Goal: Task Accomplishment & Management: Complete application form

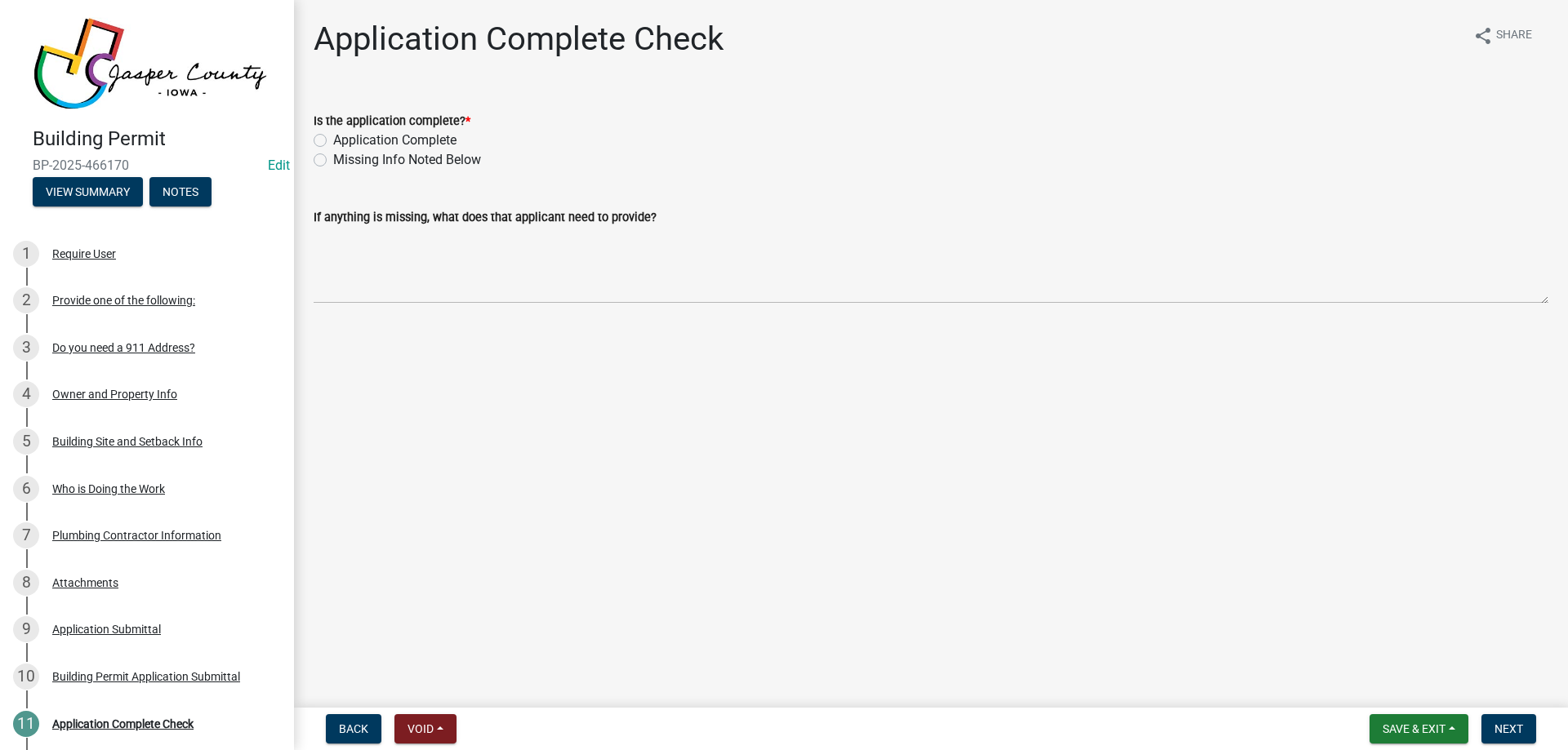
click at [441, 144] on label "Application Complete" at bounding box center [395, 139] width 124 height 19
click at [344, 141] on input "Application Complete" at bounding box center [338, 135] width 11 height 11
radio input "true"
click at [1499, 726] on span "Next" at bounding box center [1509, 729] width 28 height 13
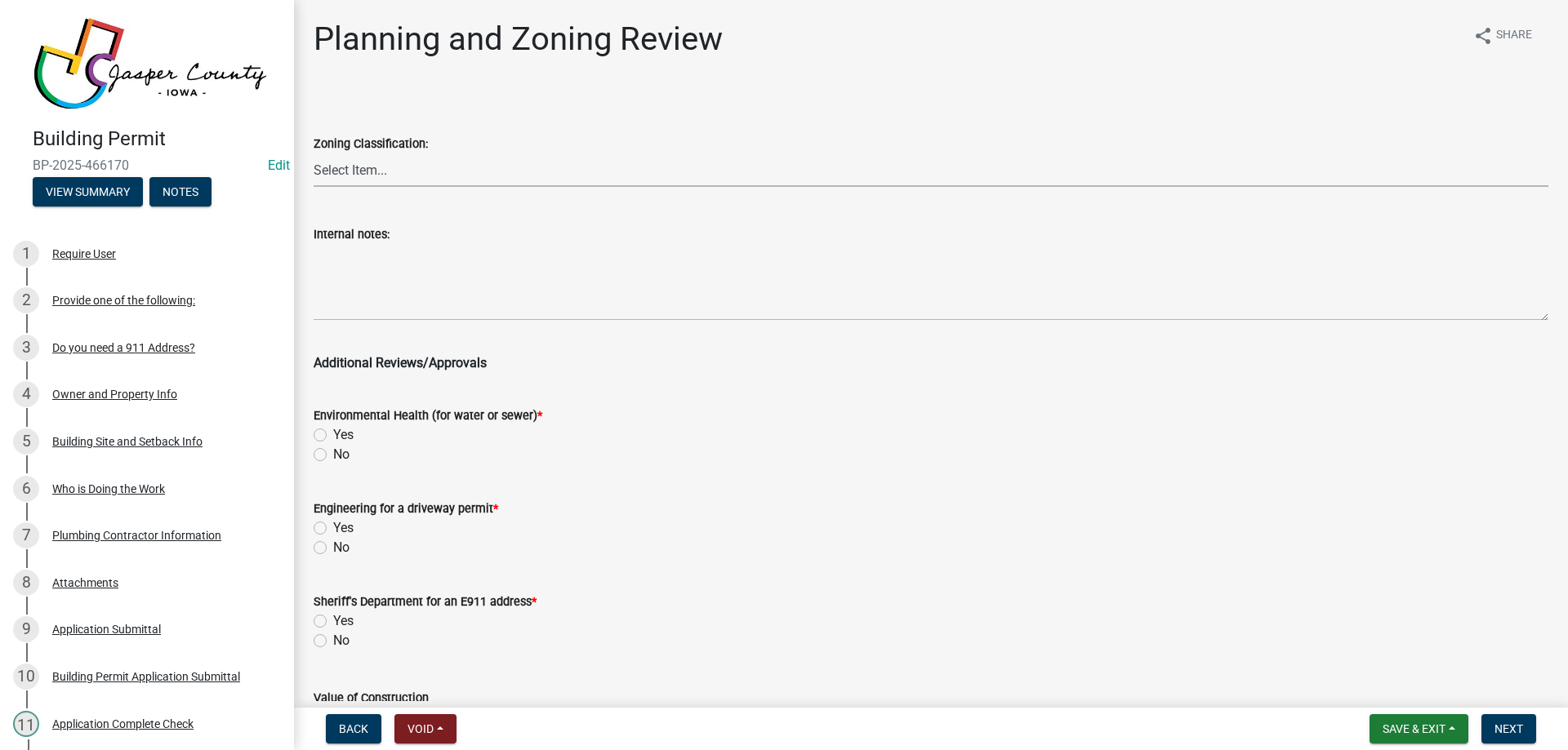
click at [419, 173] on select "Select Item... A RR-5 RR-1 R-1 POS UC/MHP C I FO WHPO AO PUD Incorporated City" at bounding box center [931, 170] width 1235 height 33
click at [410, 170] on select "Select Item... A RR-5 RR-1 R-1 POS UC/MHP C I FO WHPO AO PUD Incorporated City" at bounding box center [931, 170] width 1235 height 33
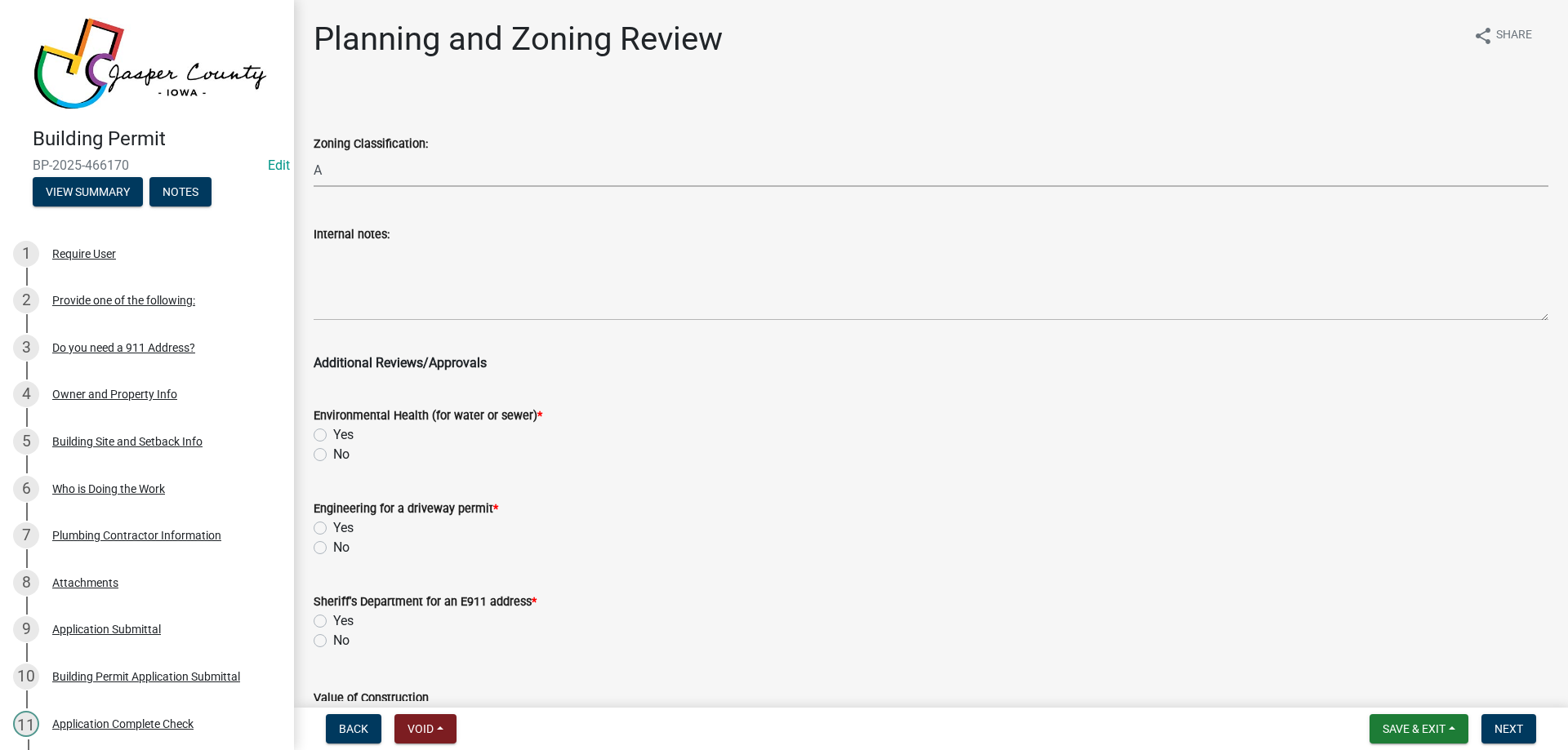
click at [313, 154] on select "Select Item... A RR-5 RR-1 R-1 POS UC/MHP C I FO WHPO AO PUD Incorporated City" at bounding box center [931, 170] width 1235 height 33
select select "dae2cbe3-7a61-4f95-b554-aabafbeeeba9"
click at [333, 453] on label "No" at bounding box center [342, 454] width 17 height 19
click at [333, 453] on input "No" at bounding box center [338, 450] width 11 height 11
radio input "true"
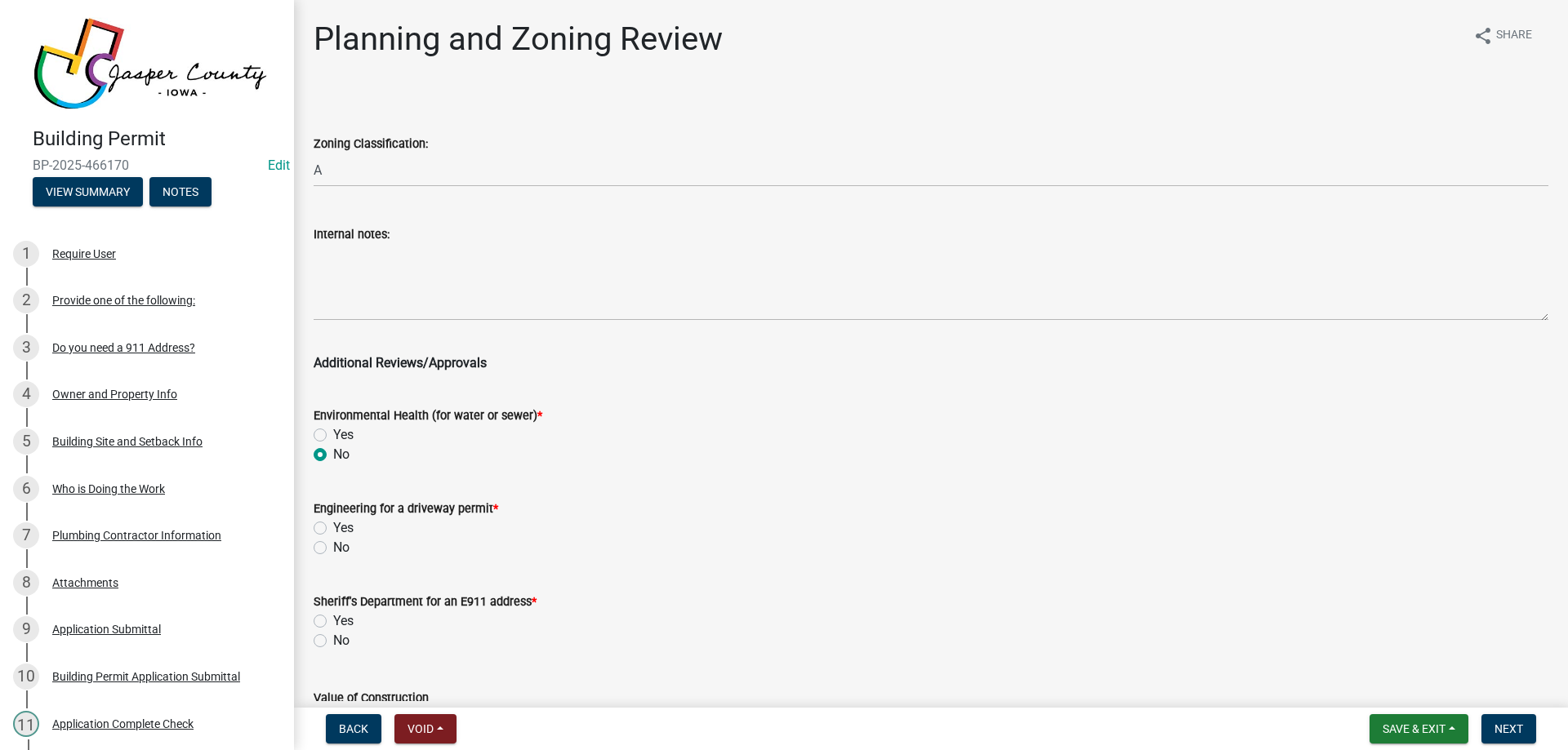
click at [333, 547] on label "No" at bounding box center [342, 547] width 17 height 19
click at [333, 547] on input "No" at bounding box center [338, 543] width 11 height 11
radio input "true"
click at [333, 638] on label "No" at bounding box center [342, 641] width 17 height 19
click at [333, 638] on input "No" at bounding box center [338, 636] width 11 height 11
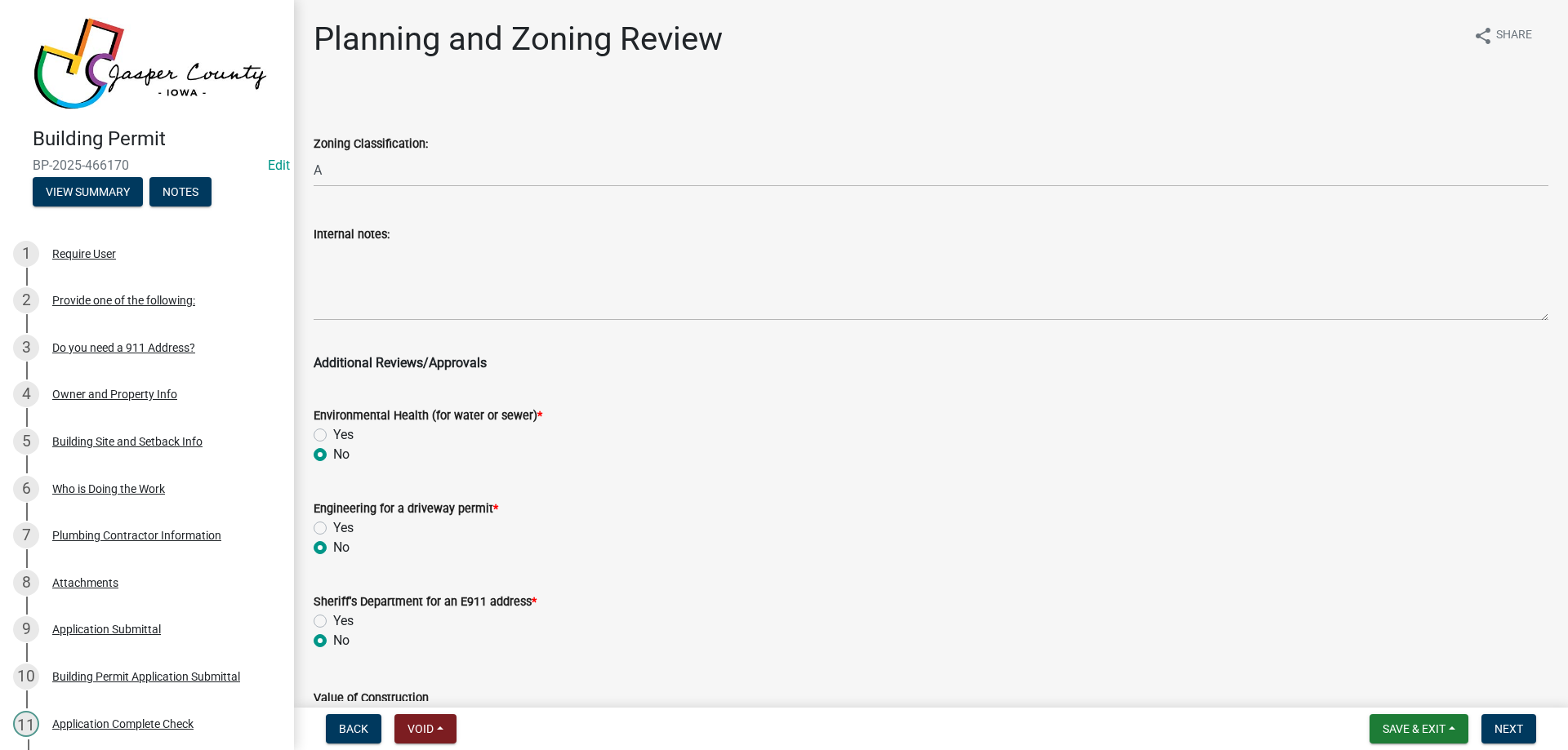
radio input "true"
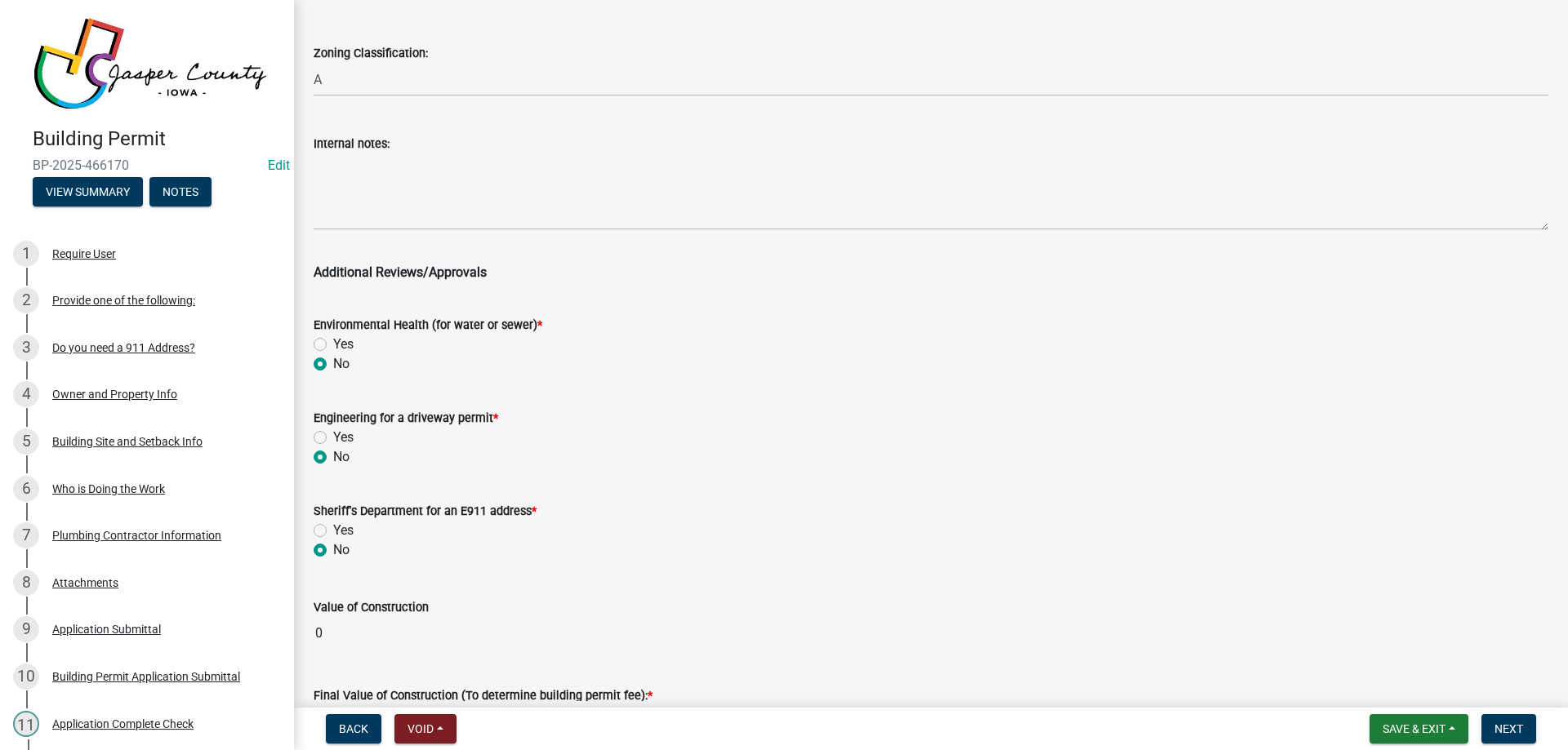
scroll to position [245, 0]
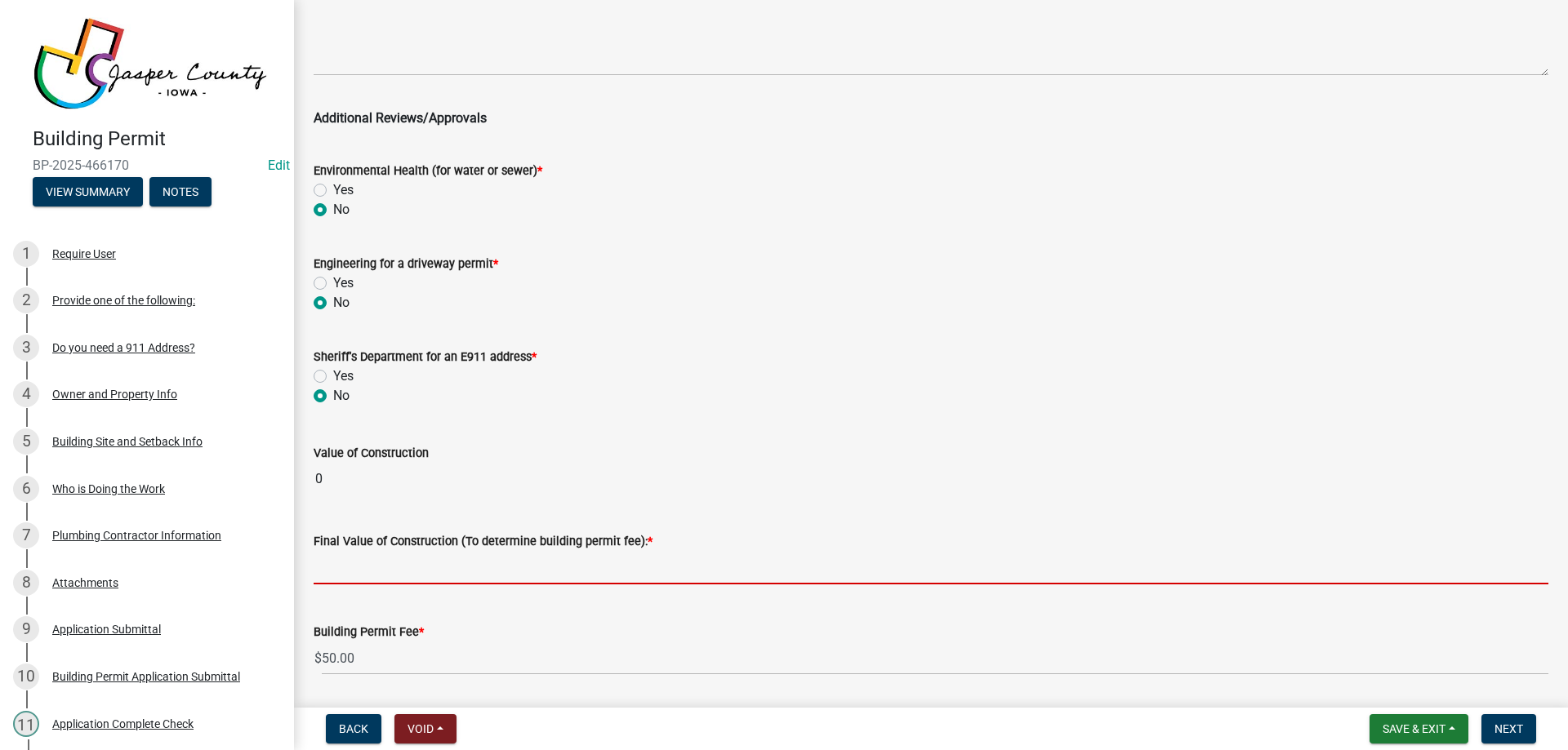
click at [359, 554] on input "text" at bounding box center [931, 568] width 1235 height 33
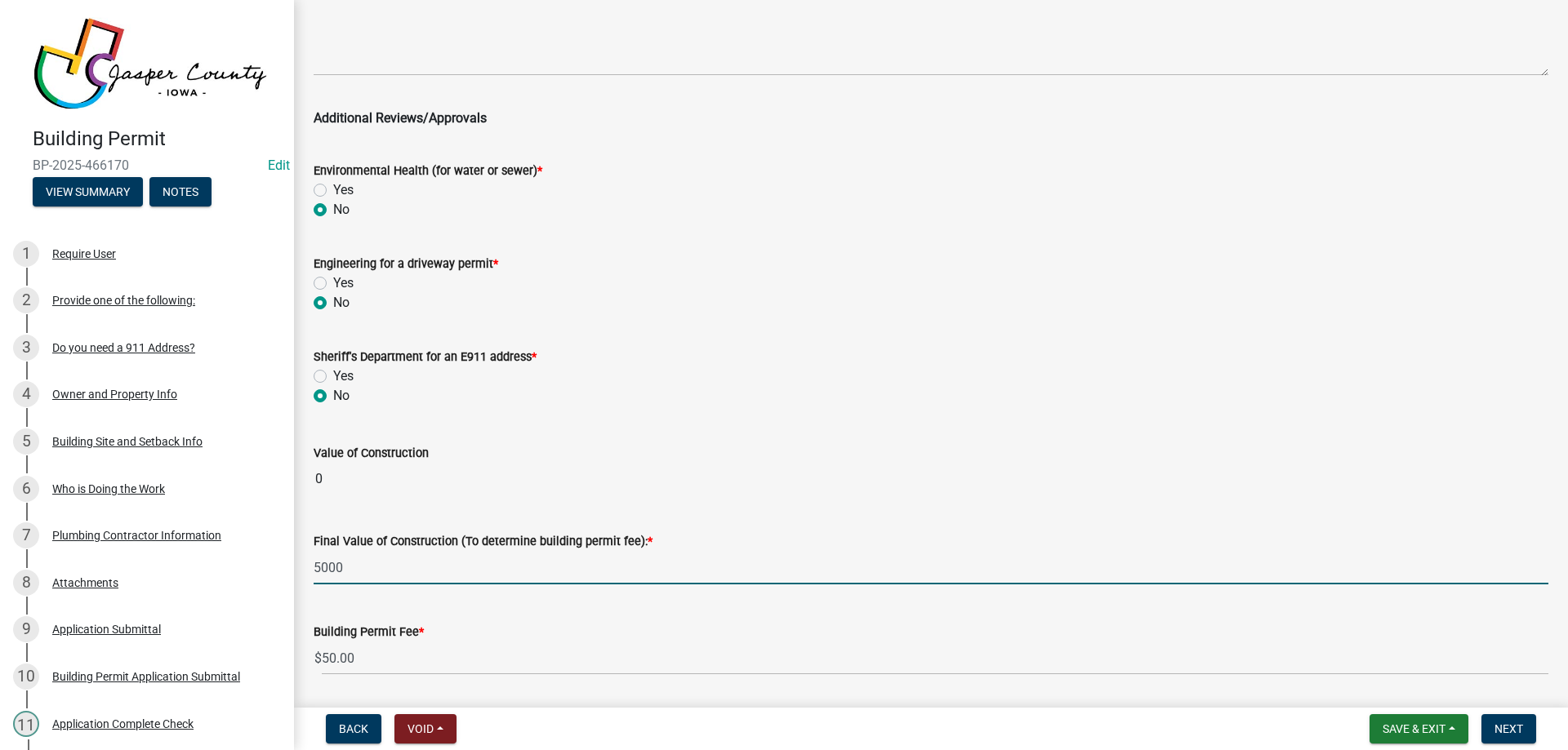
type input "5000"
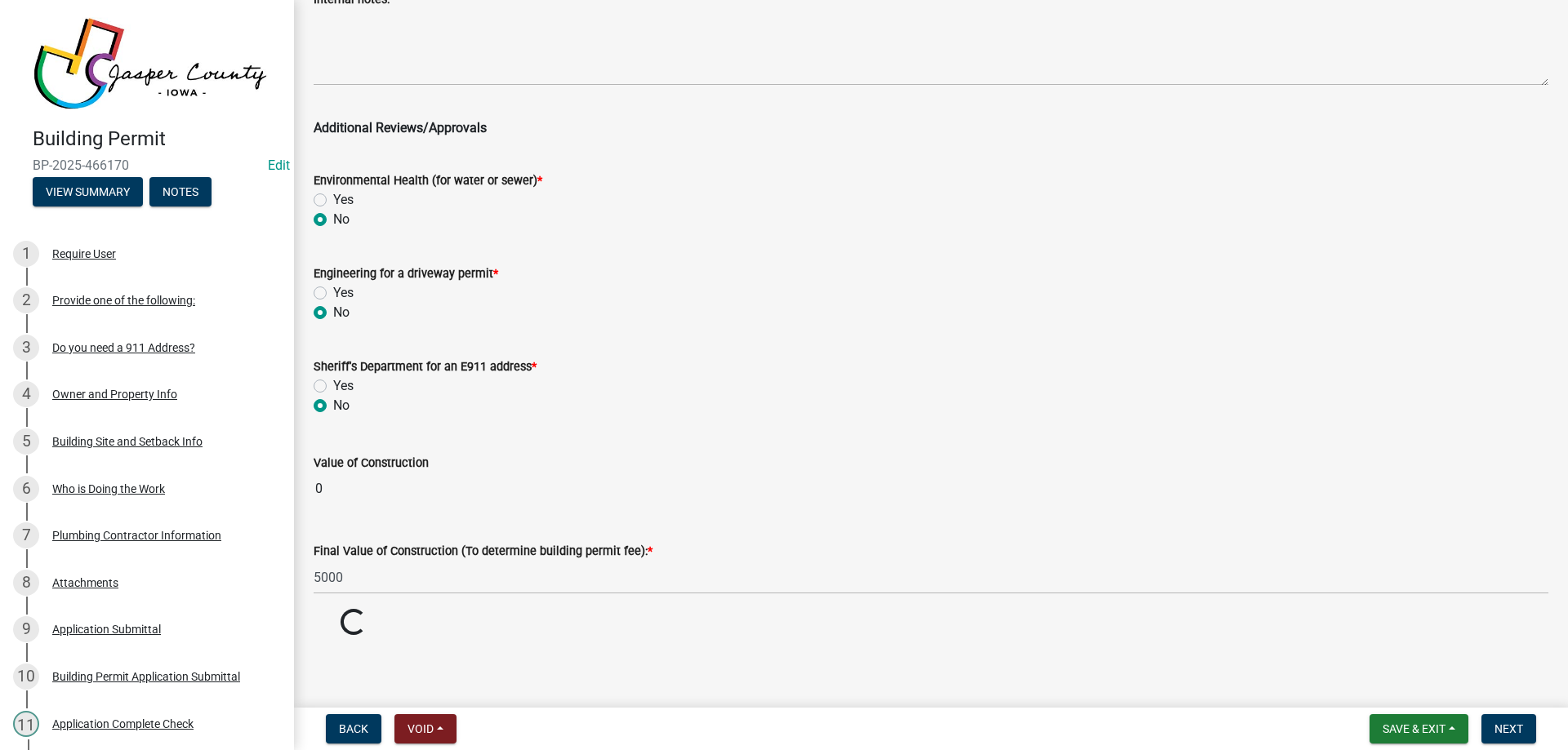
drag, startPoint x: 481, startPoint y: 423, endPoint x: 727, endPoint y: 493, distance: 255.8
click at [490, 423] on wm-data-entity-input-list "Zoning Classification: Select Item... A RR-5 RR-1 R-1 POS UC/MHP C I FO WHPO AO…" at bounding box center [931, 246] width 1235 height 781
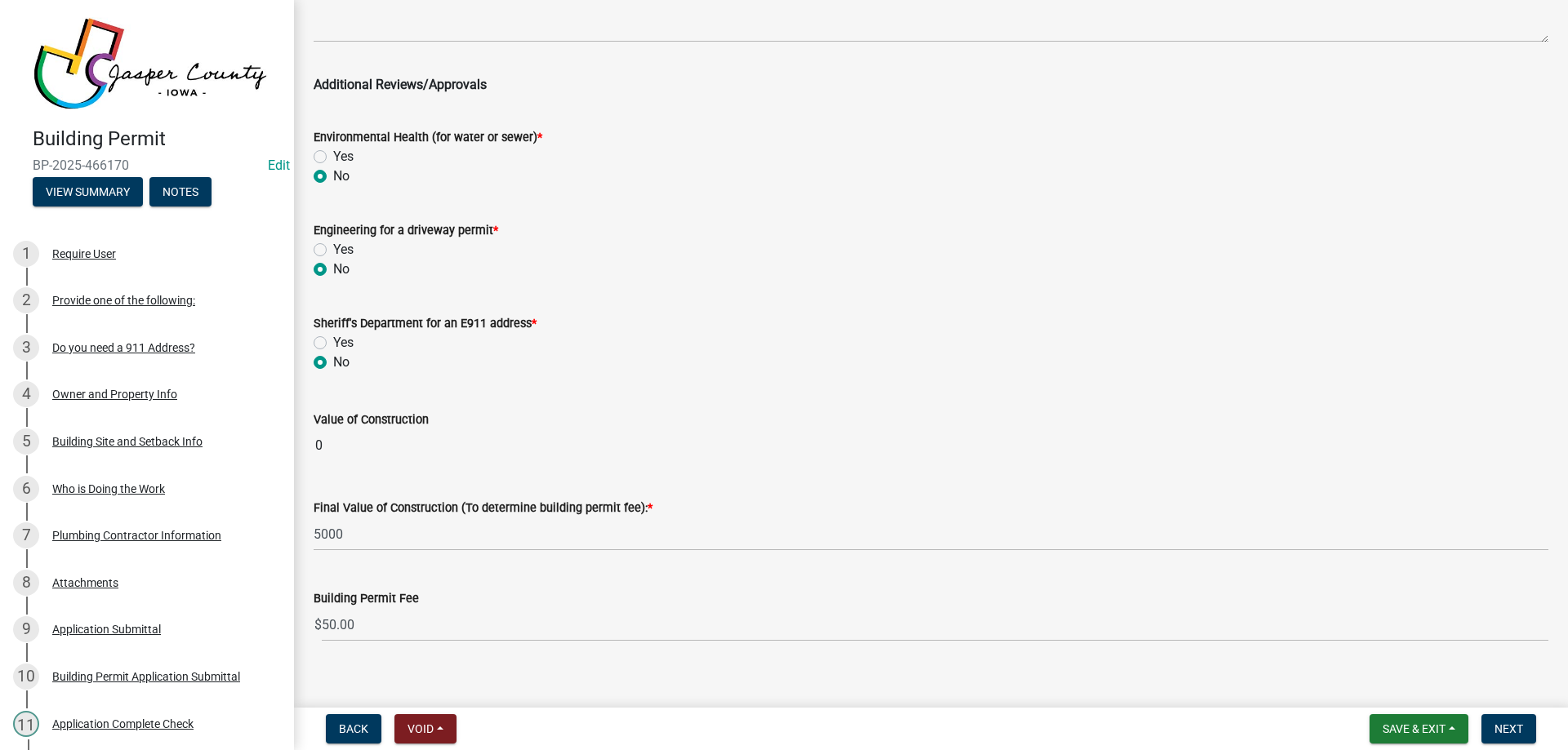
scroll to position [297, 0]
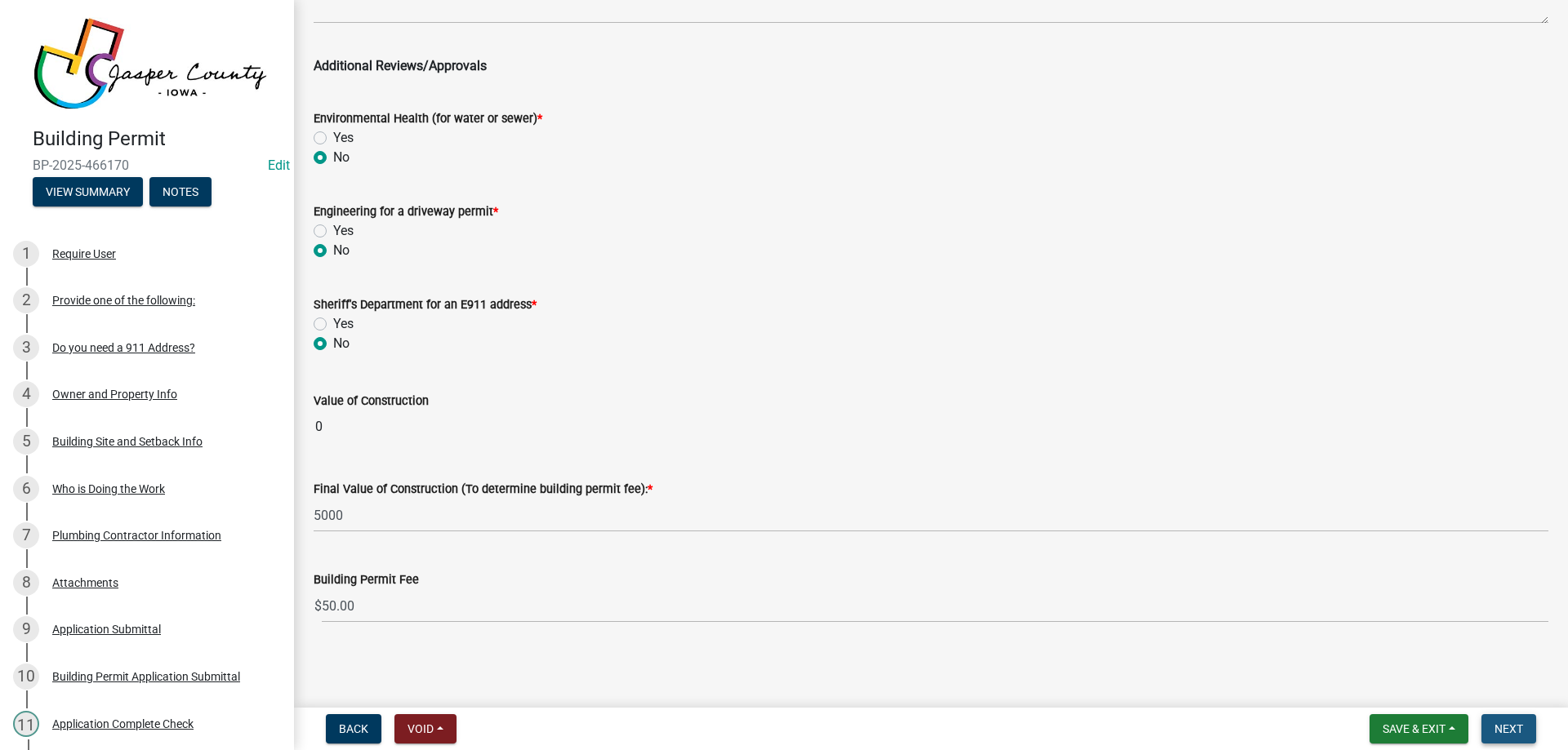
click at [1504, 732] on span "Next" at bounding box center [1509, 729] width 28 height 13
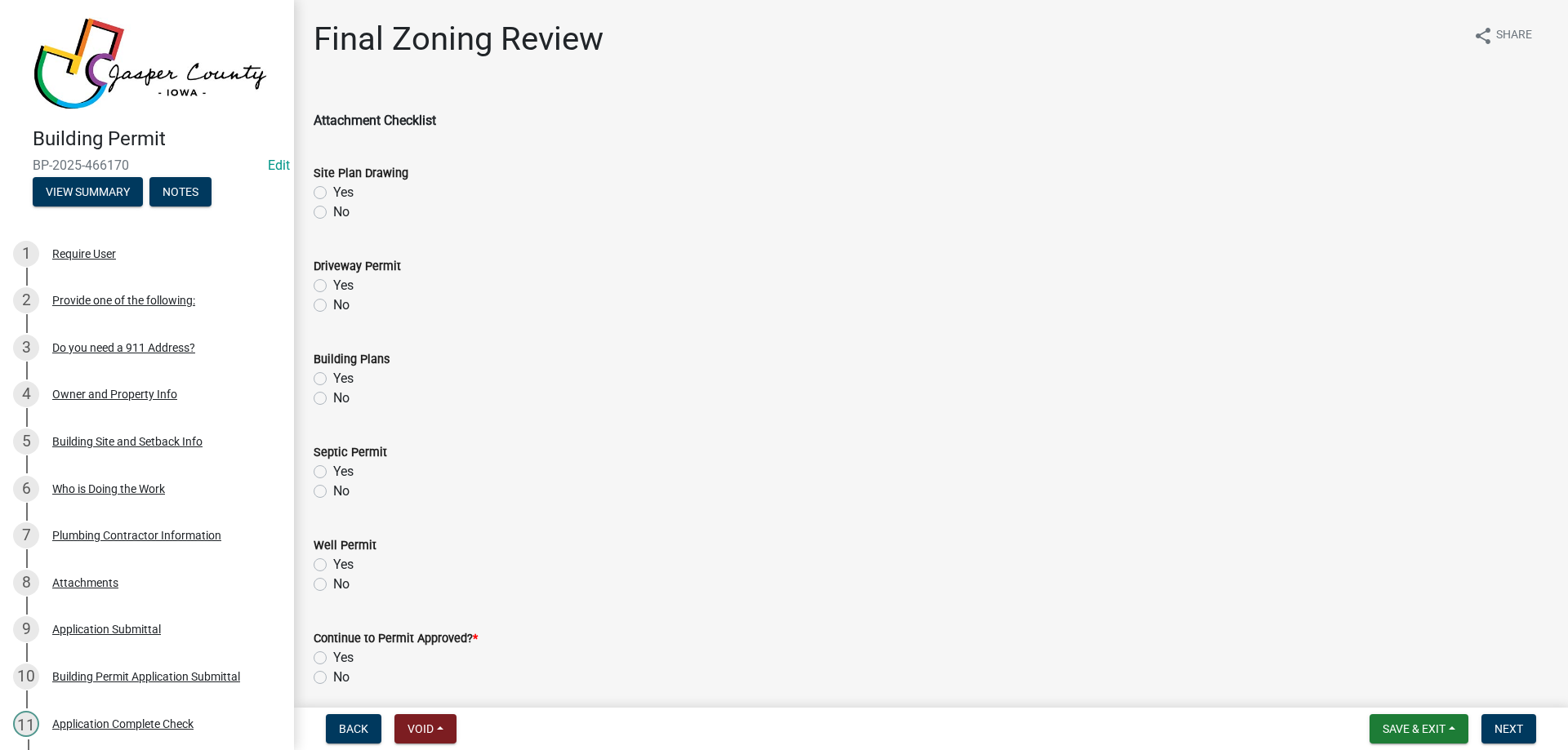
click at [333, 211] on label "No" at bounding box center [342, 211] width 17 height 19
click at [333, 211] on input "No" at bounding box center [338, 207] width 11 height 11
radio input "true"
click at [333, 309] on label "No" at bounding box center [342, 305] width 17 height 19
click at [333, 307] on input "No" at bounding box center [338, 301] width 11 height 11
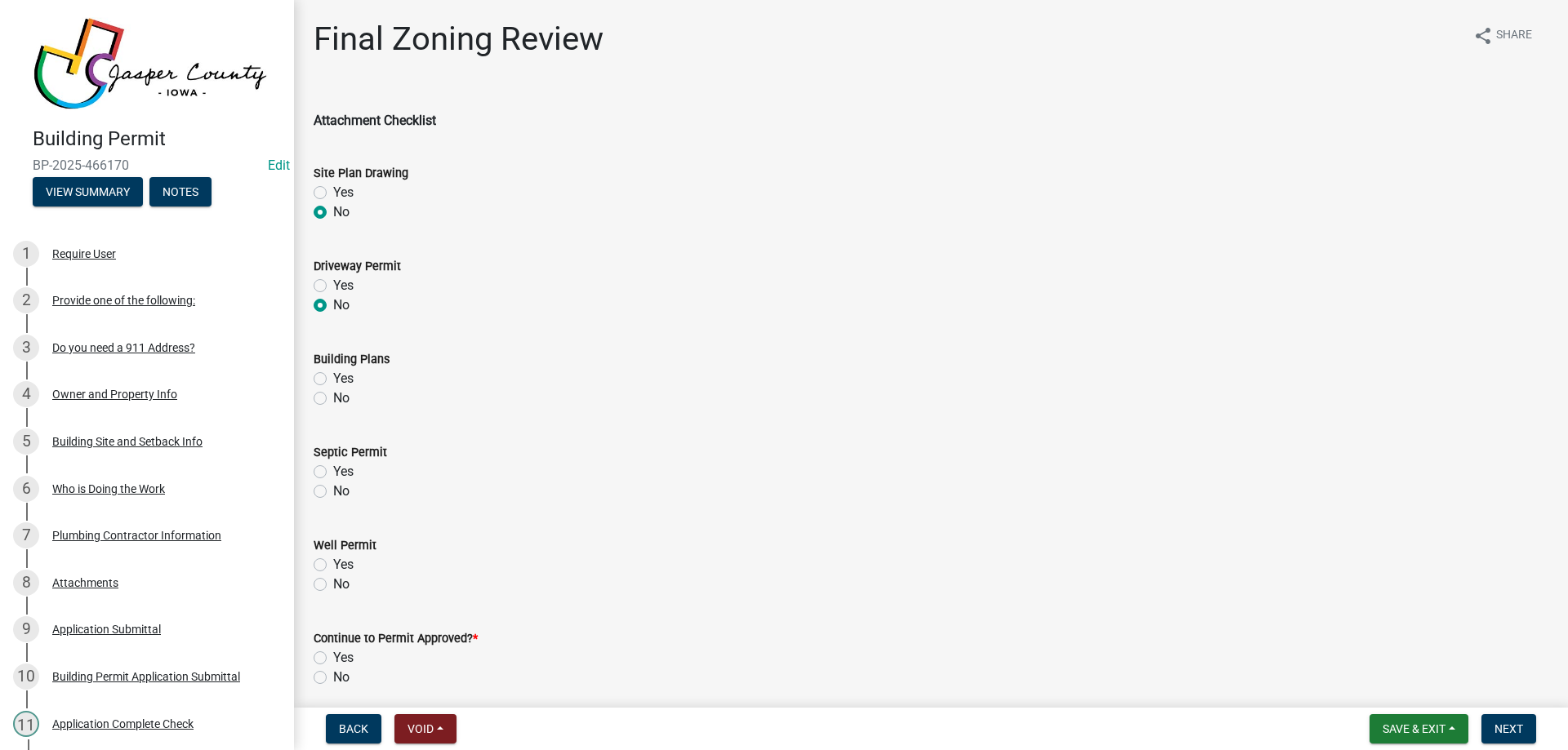
radio input "true"
click at [333, 378] on label "Yes" at bounding box center [343, 378] width 20 height 19
click at [333, 378] on input "Yes" at bounding box center [338, 374] width 11 height 11
radio input "true"
click at [333, 496] on label "No" at bounding box center [342, 491] width 17 height 19
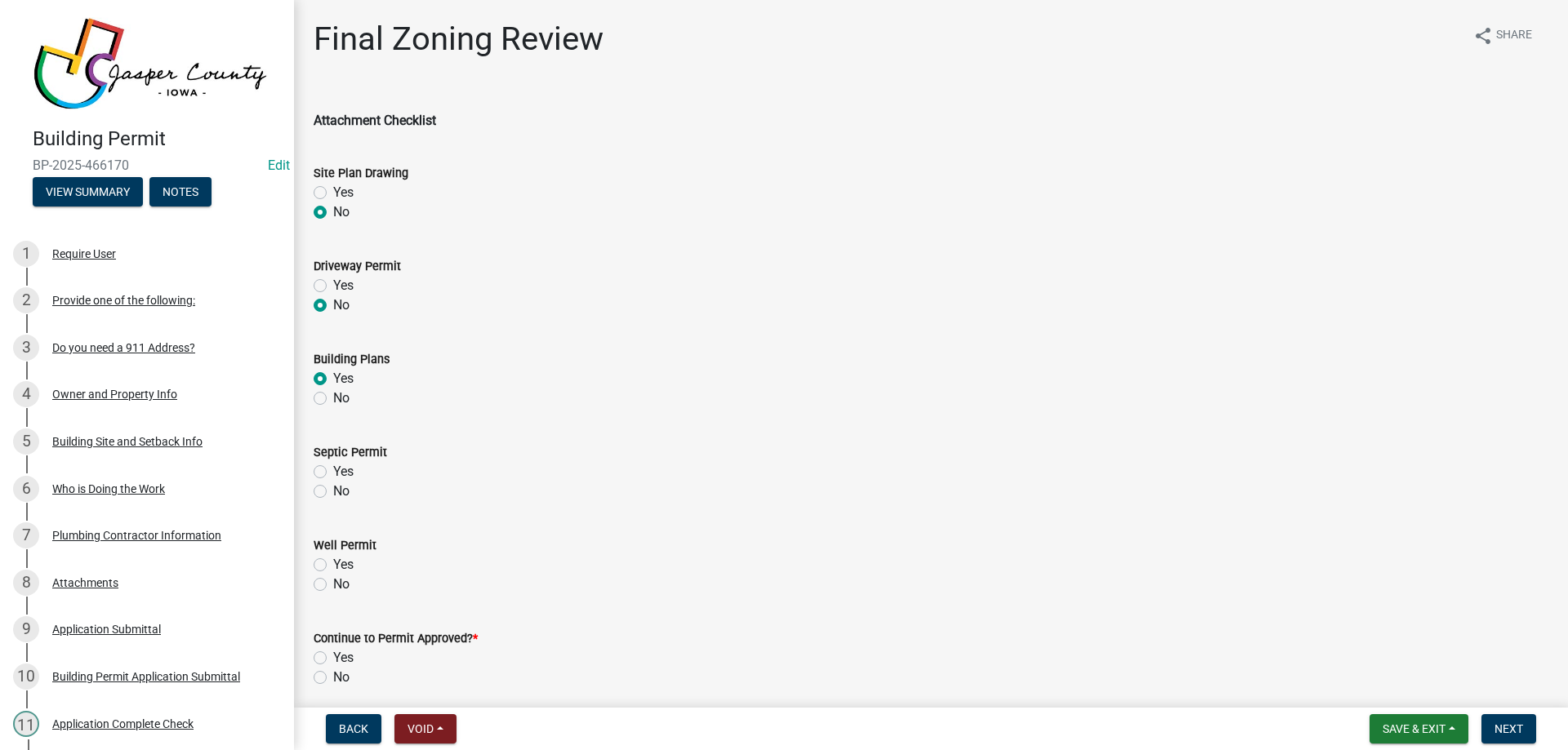
click at [333, 492] on input "No" at bounding box center [338, 487] width 11 height 11
radio input "true"
click at [333, 585] on label "No" at bounding box center [342, 584] width 17 height 19
click at [333, 585] on input "No" at bounding box center [338, 580] width 11 height 11
radio input "true"
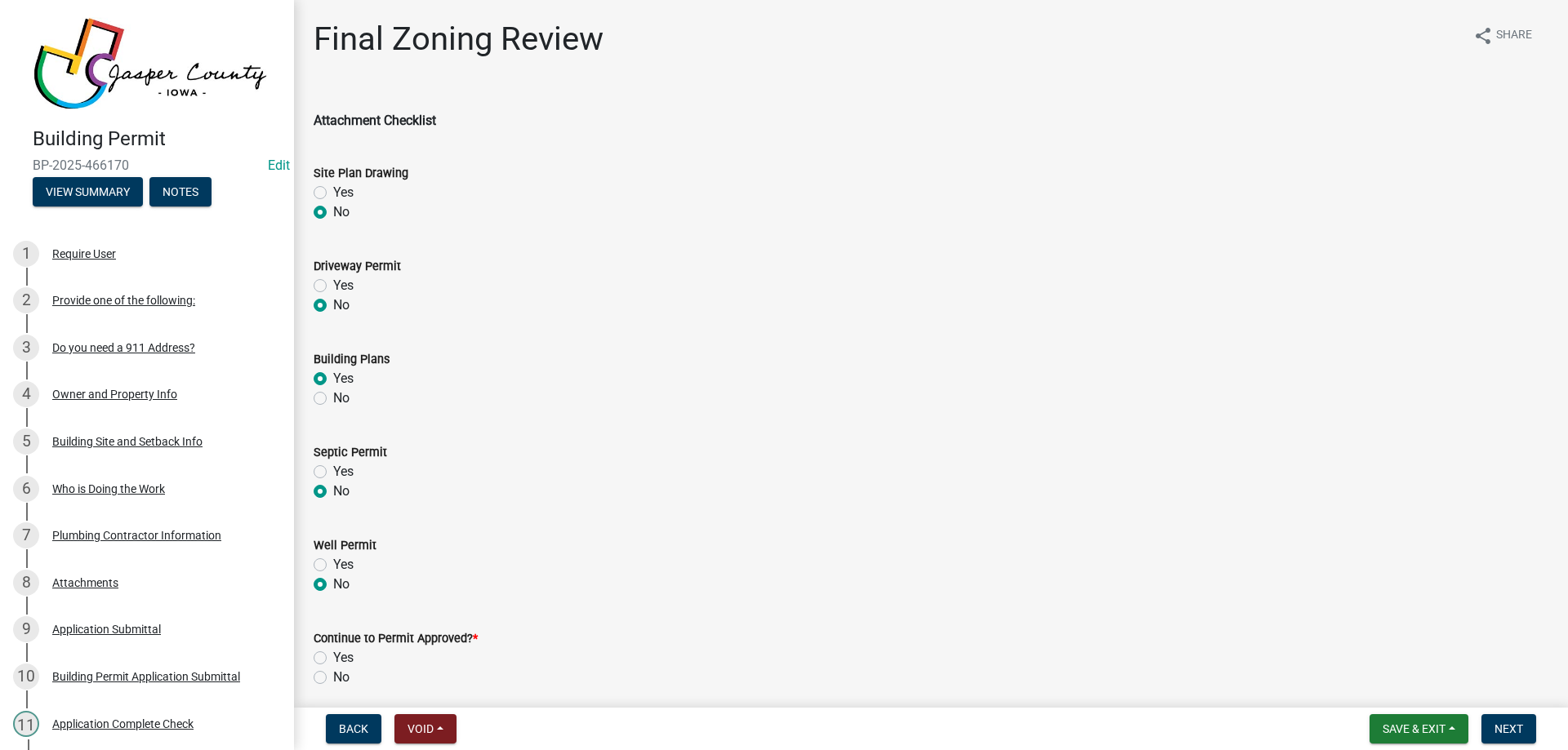
click at [333, 657] on label "Yes" at bounding box center [343, 657] width 20 height 19
click at [333, 657] on input "Yes" at bounding box center [338, 653] width 11 height 11
radio input "true"
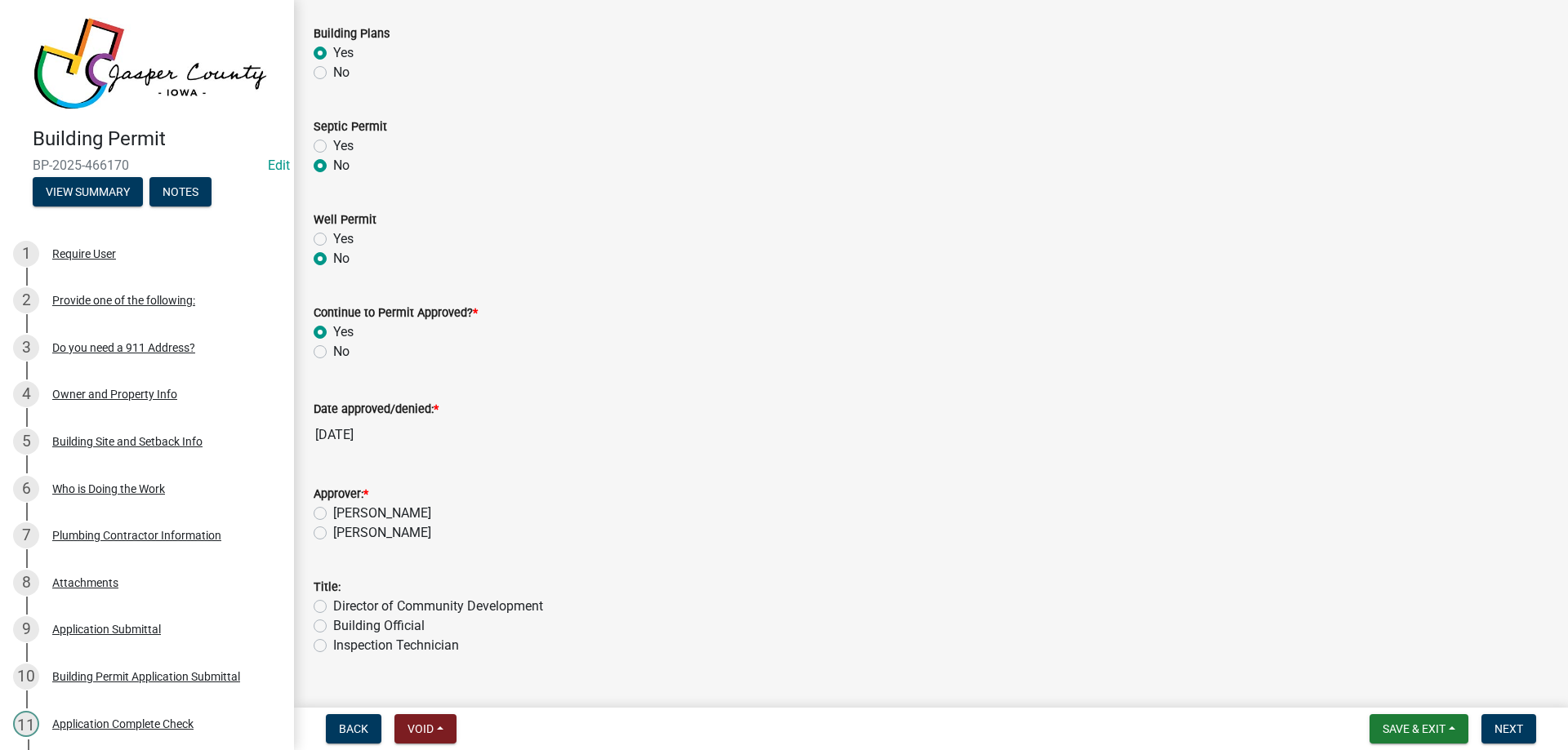
scroll to position [327, 0]
click at [333, 507] on label "Brett Jennings" at bounding box center [382, 512] width 98 height 19
click at [333, 507] on input "Brett Jennings" at bounding box center [338, 508] width 11 height 11
radio input "true"
click at [333, 621] on label "Building Official" at bounding box center [378, 625] width 91 height 19
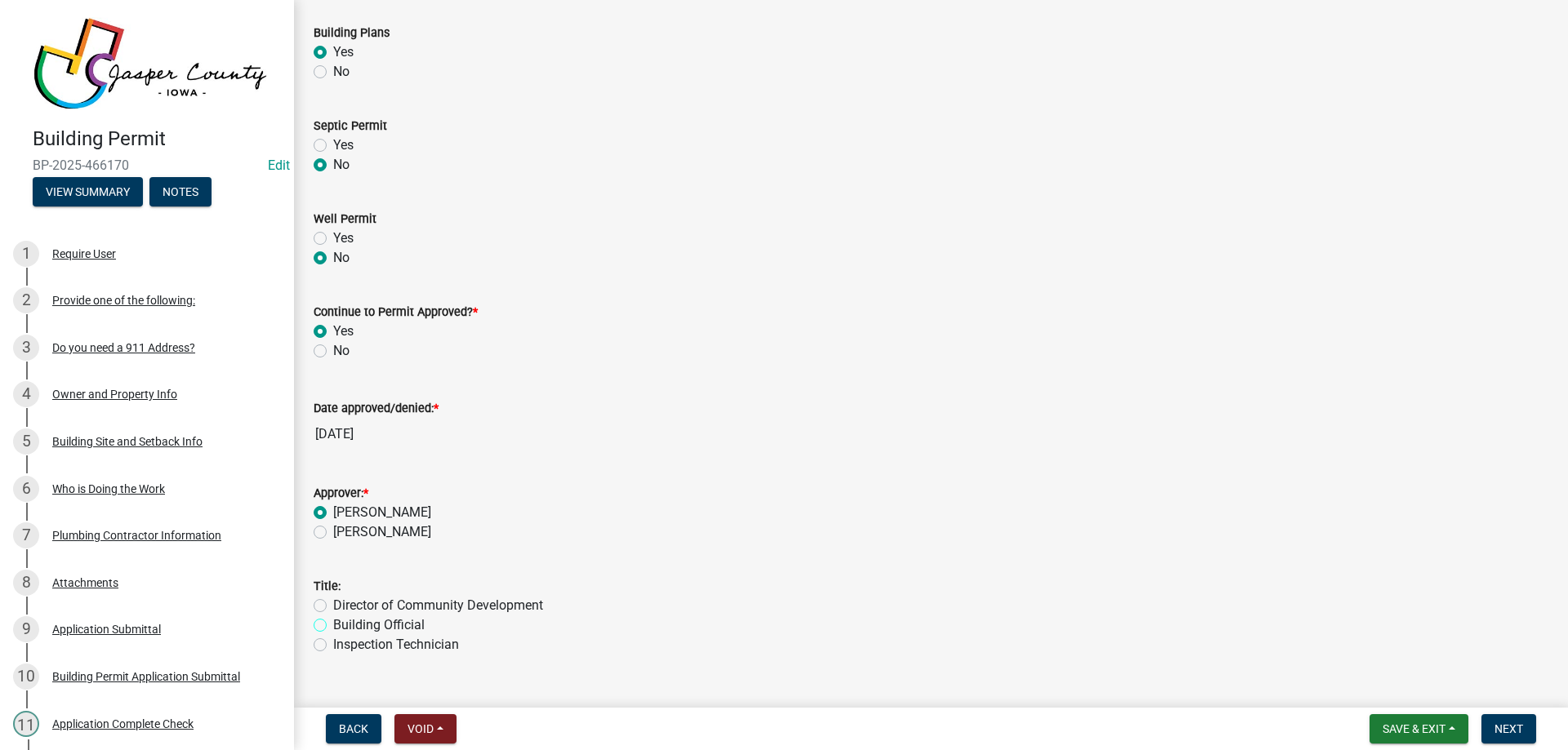
click at [333, 621] on input "Building Official" at bounding box center [338, 621] width 11 height 11
radio input "true"
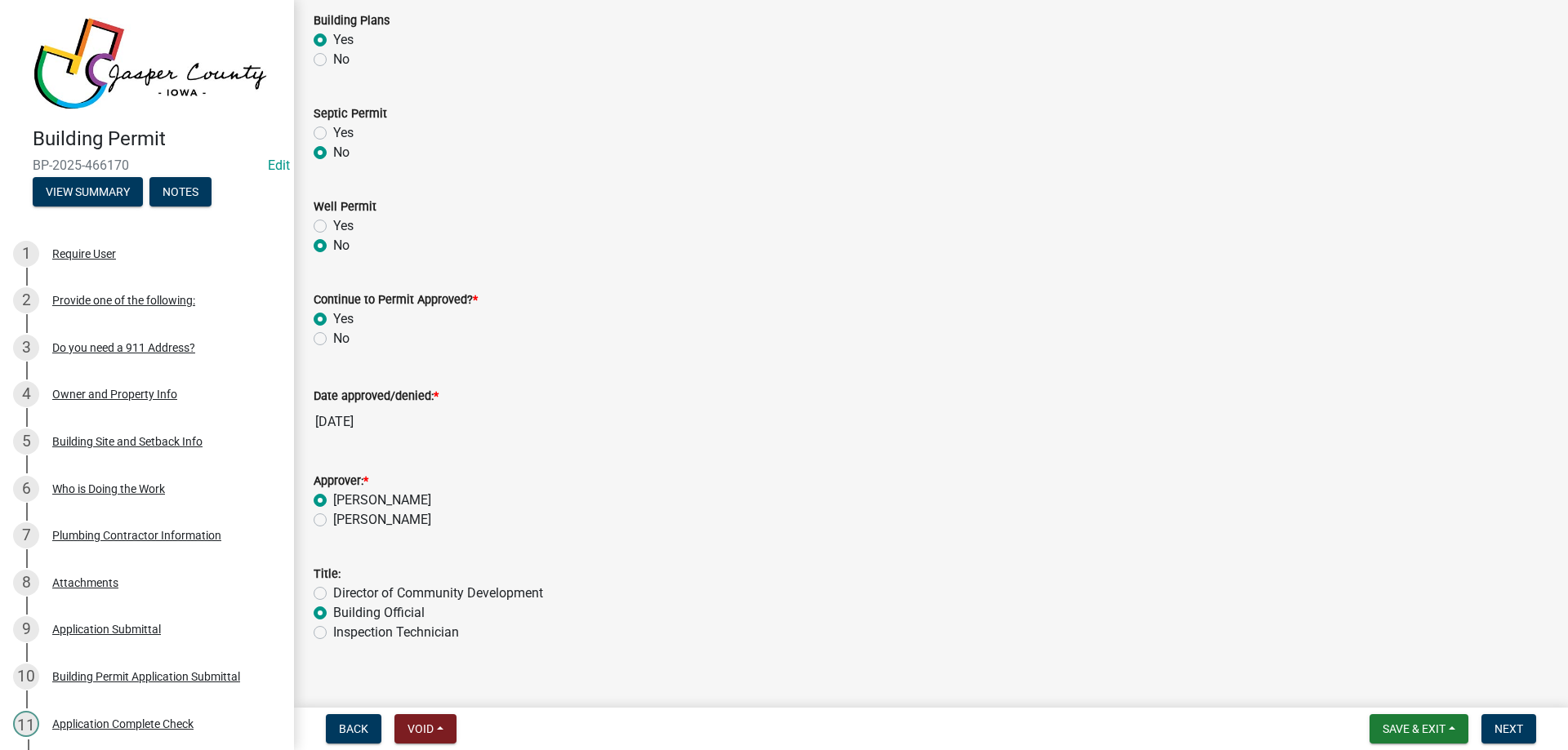
scroll to position [358, 0]
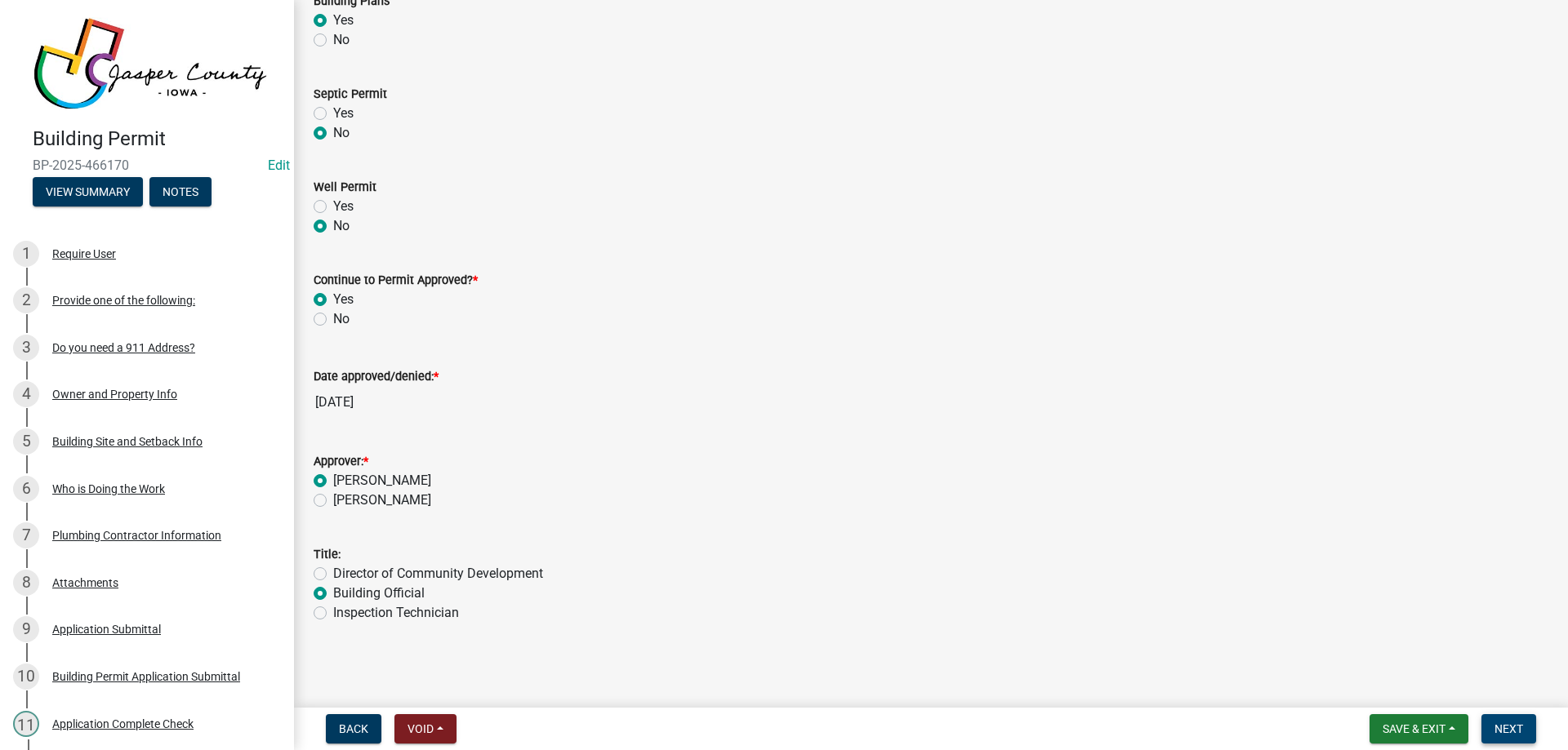
click at [1505, 724] on span "Next" at bounding box center [1509, 729] width 28 height 13
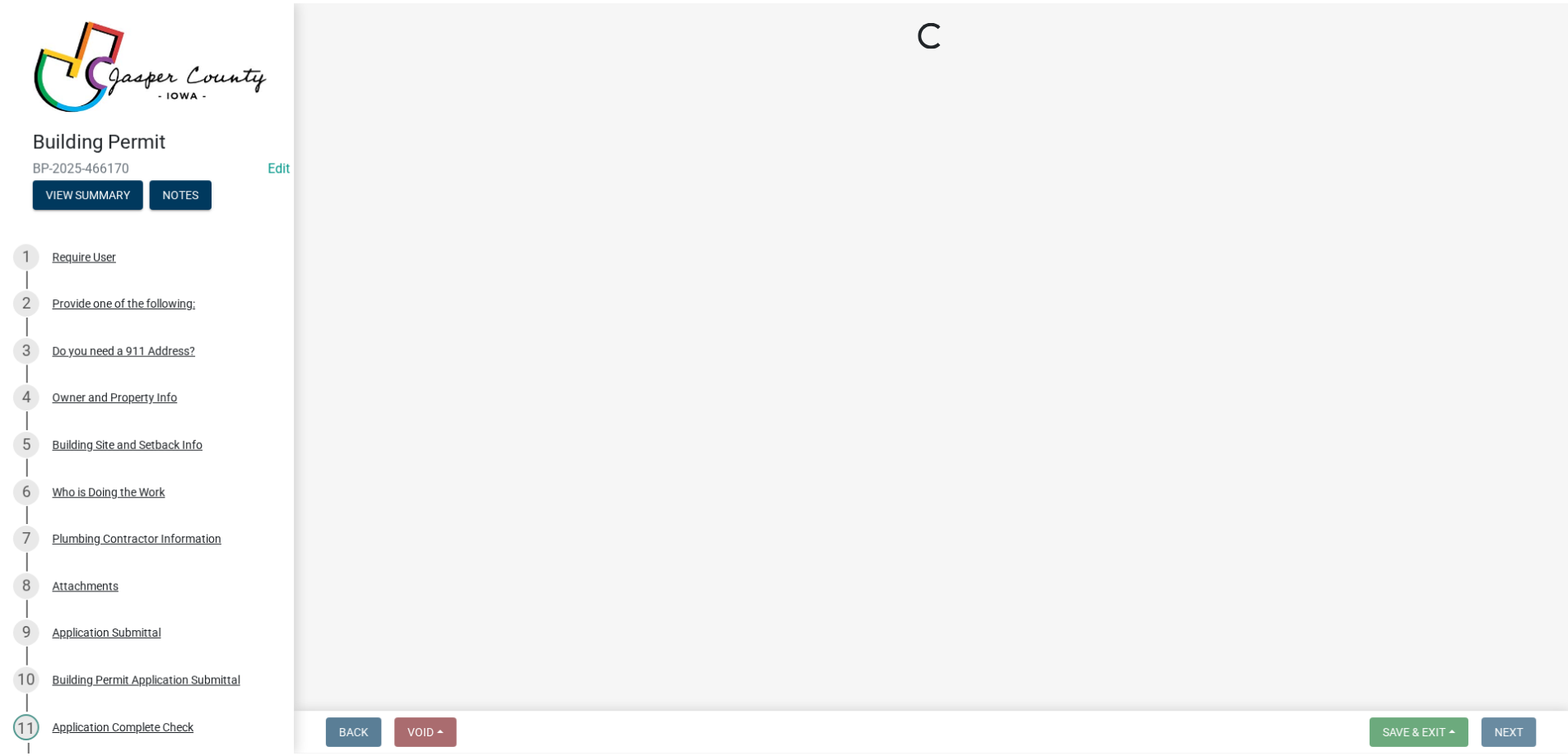
scroll to position [0, 0]
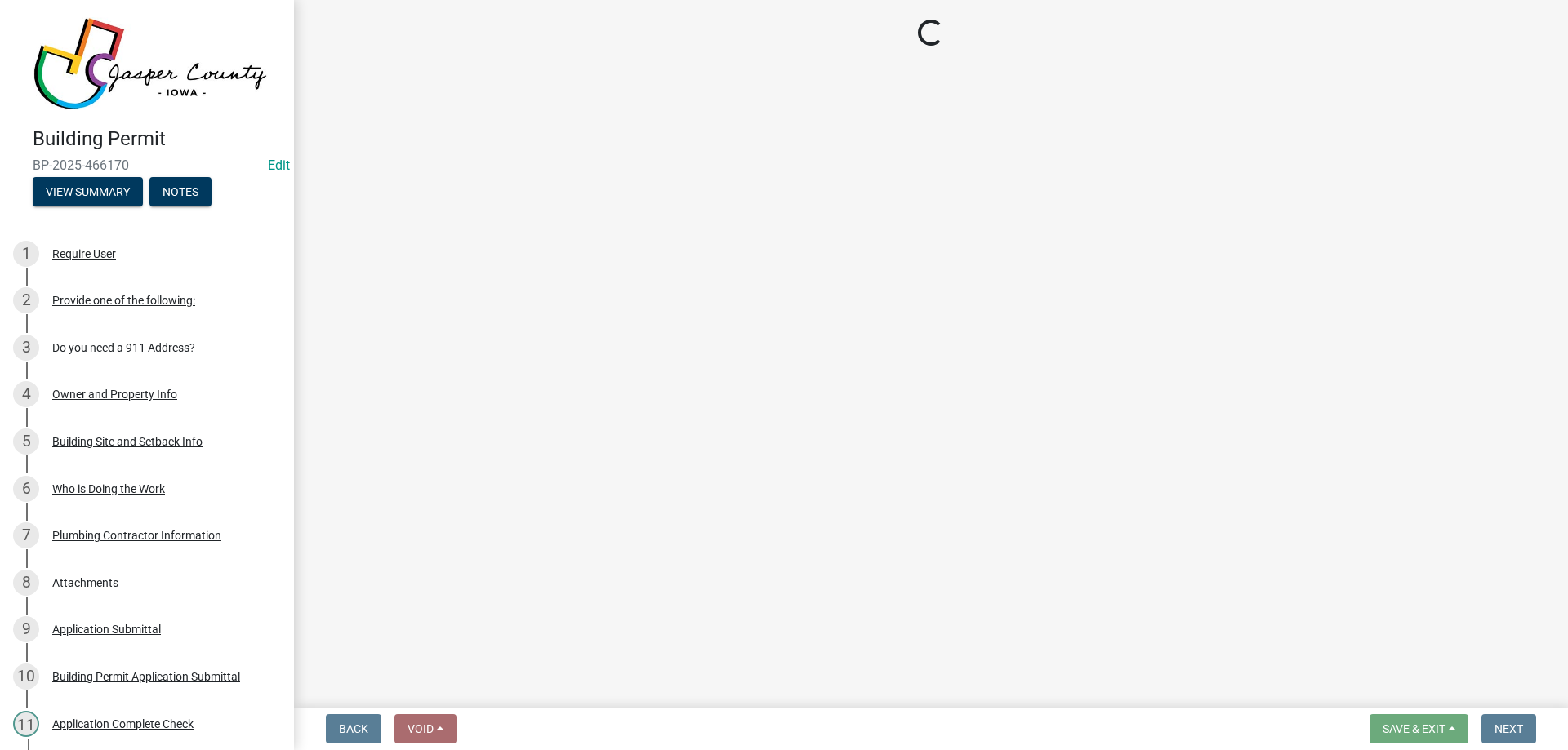
select select "3: 3"
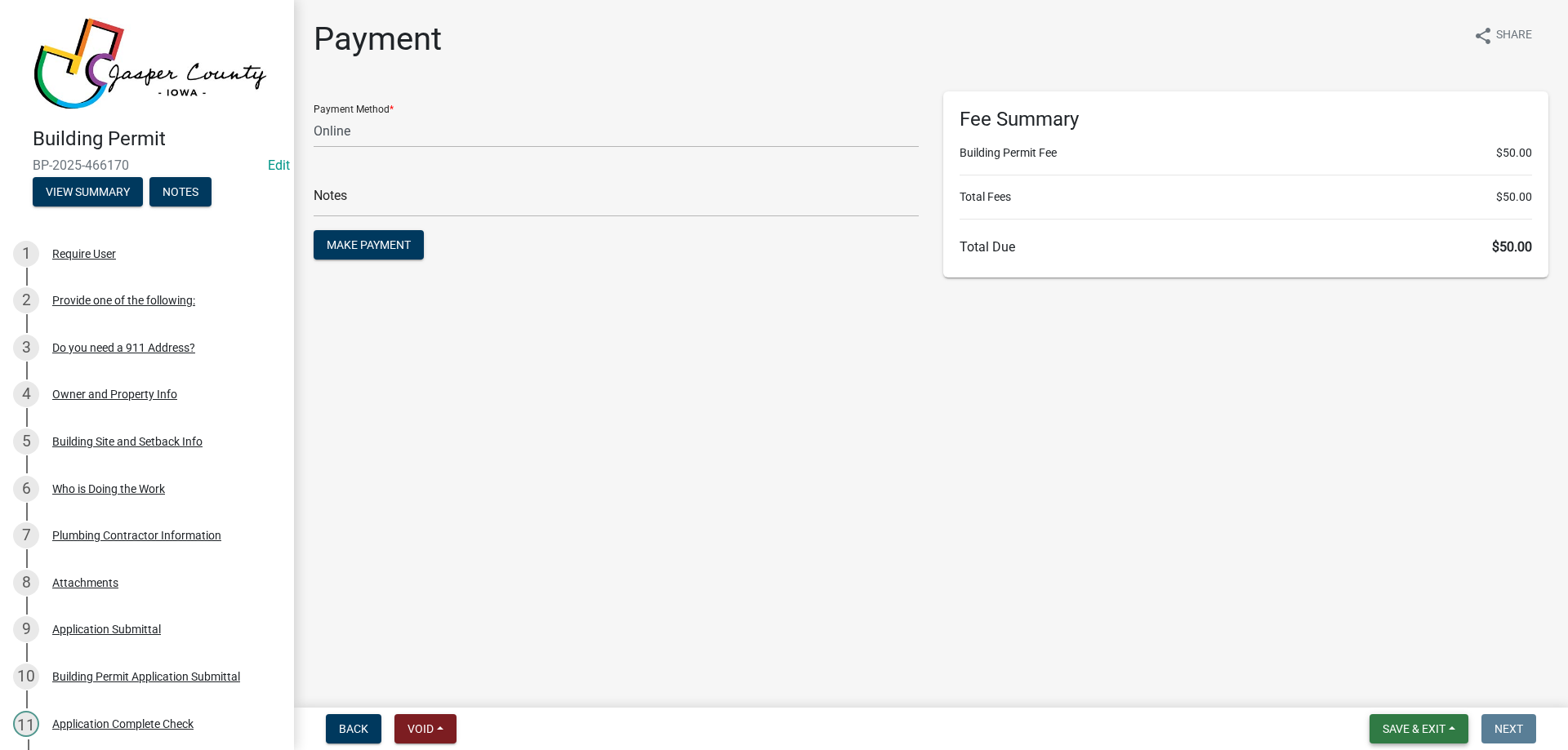
click at [1429, 732] on span "Save & Exit" at bounding box center [1413, 729] width 63 height 13
click at [1435, 690] on button "Save & Exit" at bounding box center [1403, 687] width 130 height 39
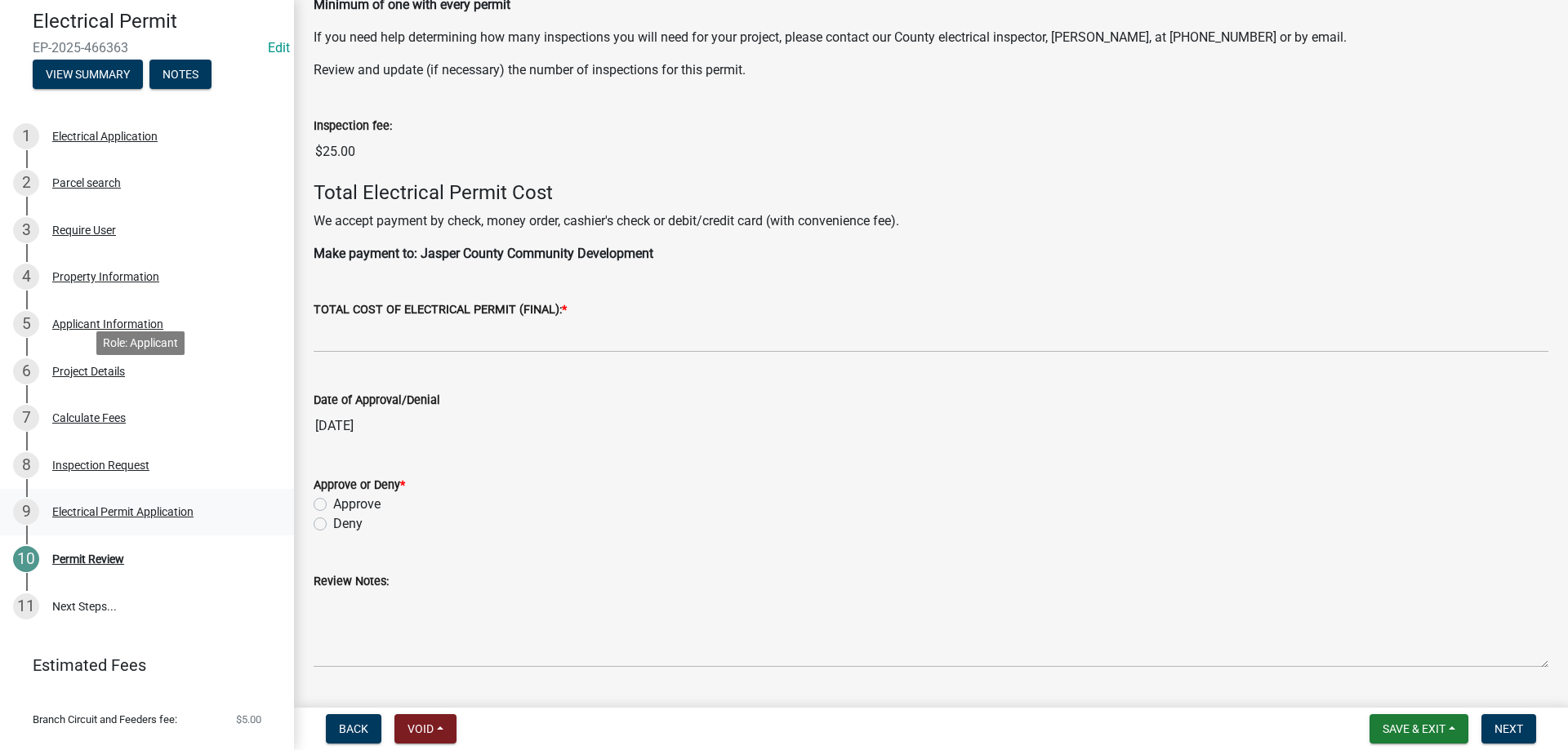
scroll to position [238, 0]
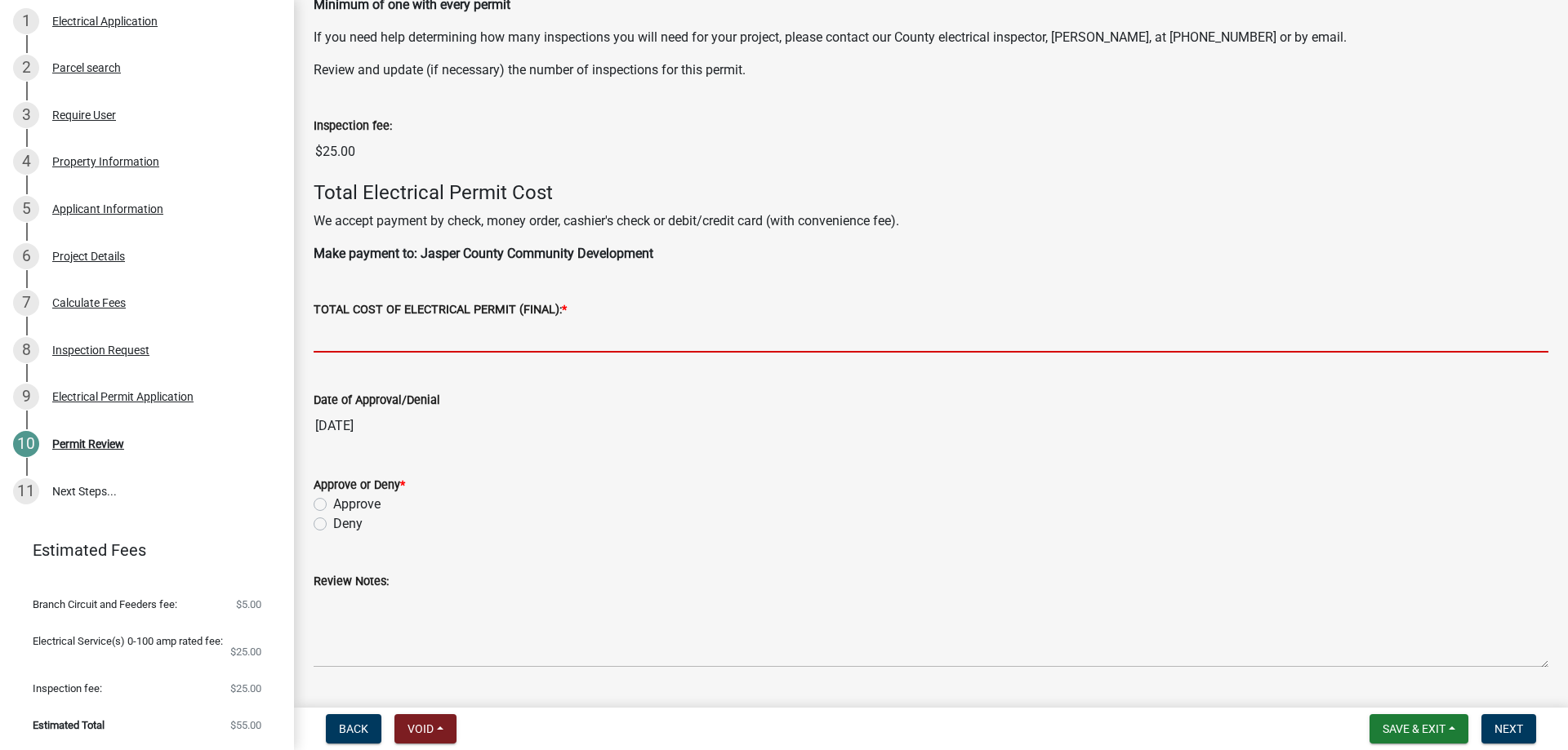
click at [581, 320] on input "text" at bounding box center [931, 336] width 1235 height 33
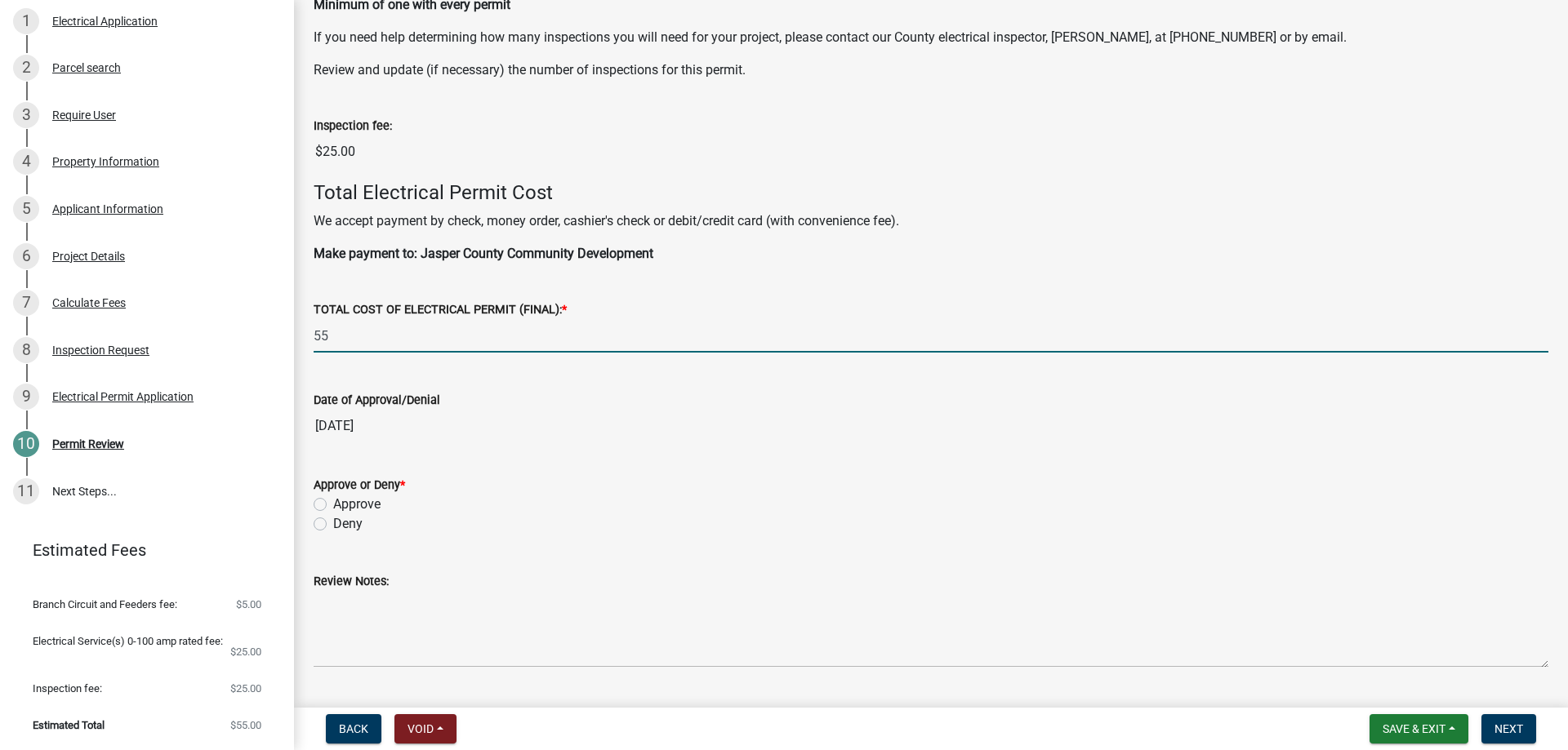
type input "55"
click at [970, 428] on input "[DATE]" at bounding box center [931, 426] width 1235 height 33
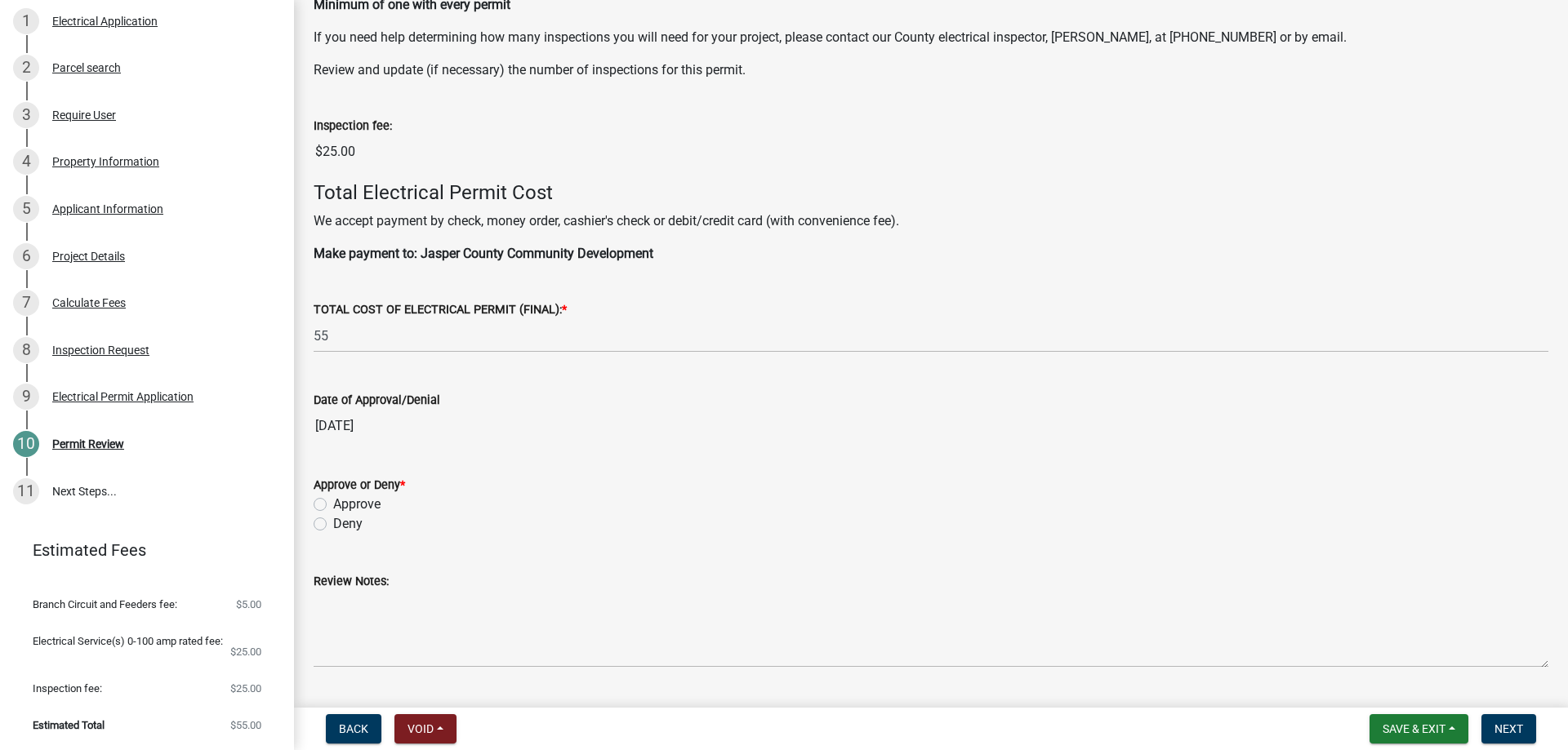
click at [333, 501] on label "Approve" at bounding box center [357, 504] width 48 height 19
click at [333, 501] on input "Approve" at bounding box center [338, 499] width 11 height 11
radio input "true"
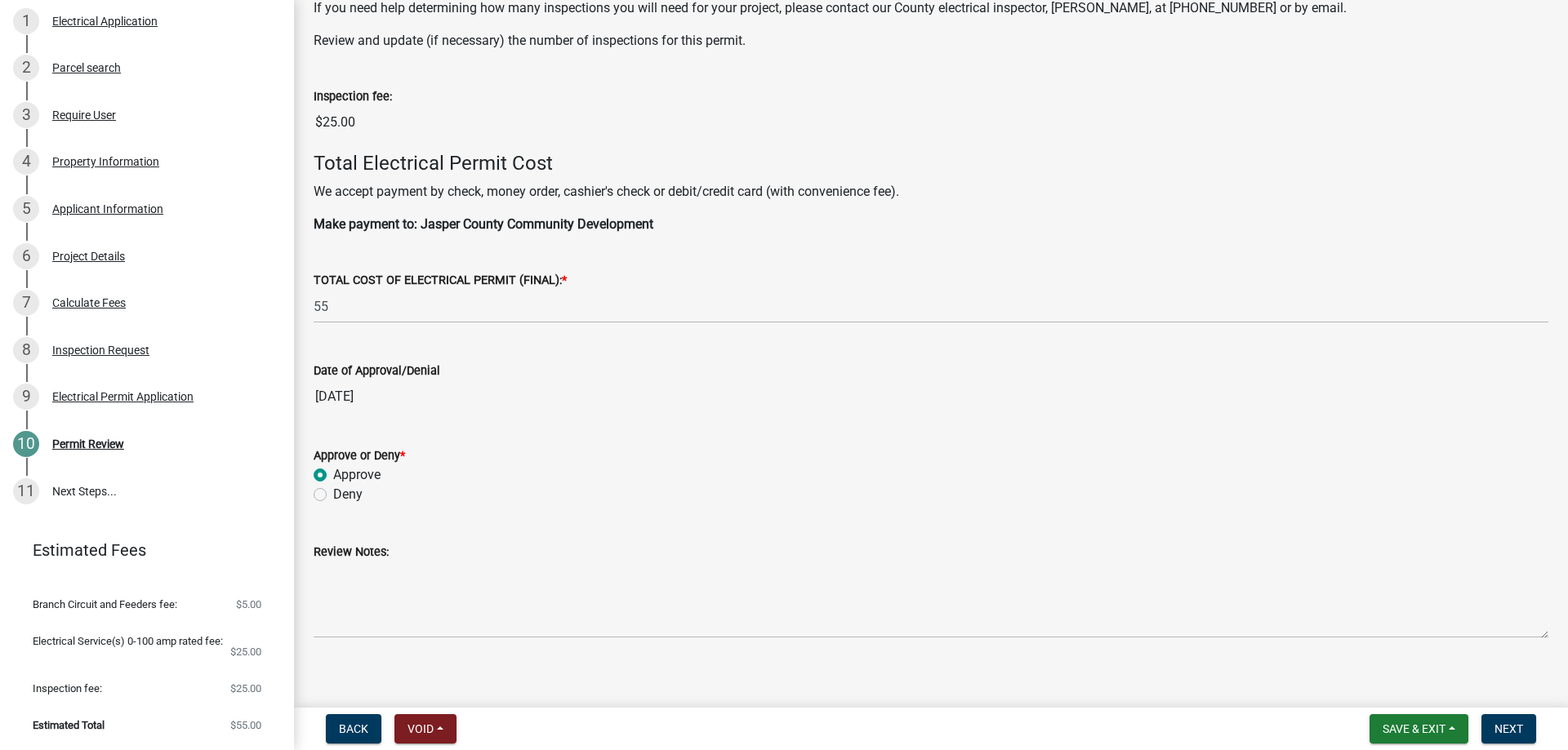
scroll to position [778, 0]
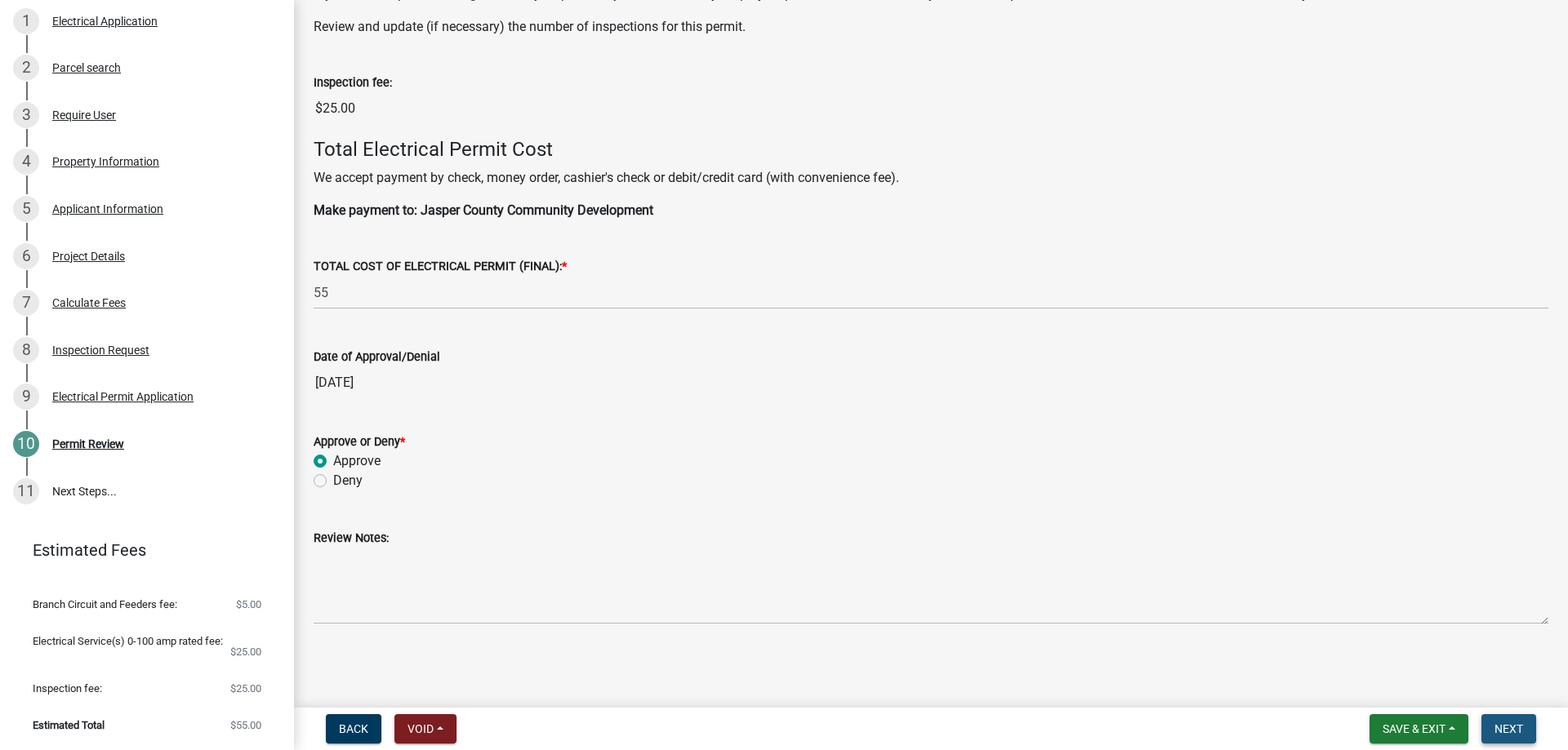
click at [1500, 726] on span "Next" at bounding box center [1509, 729] width 28 height 13
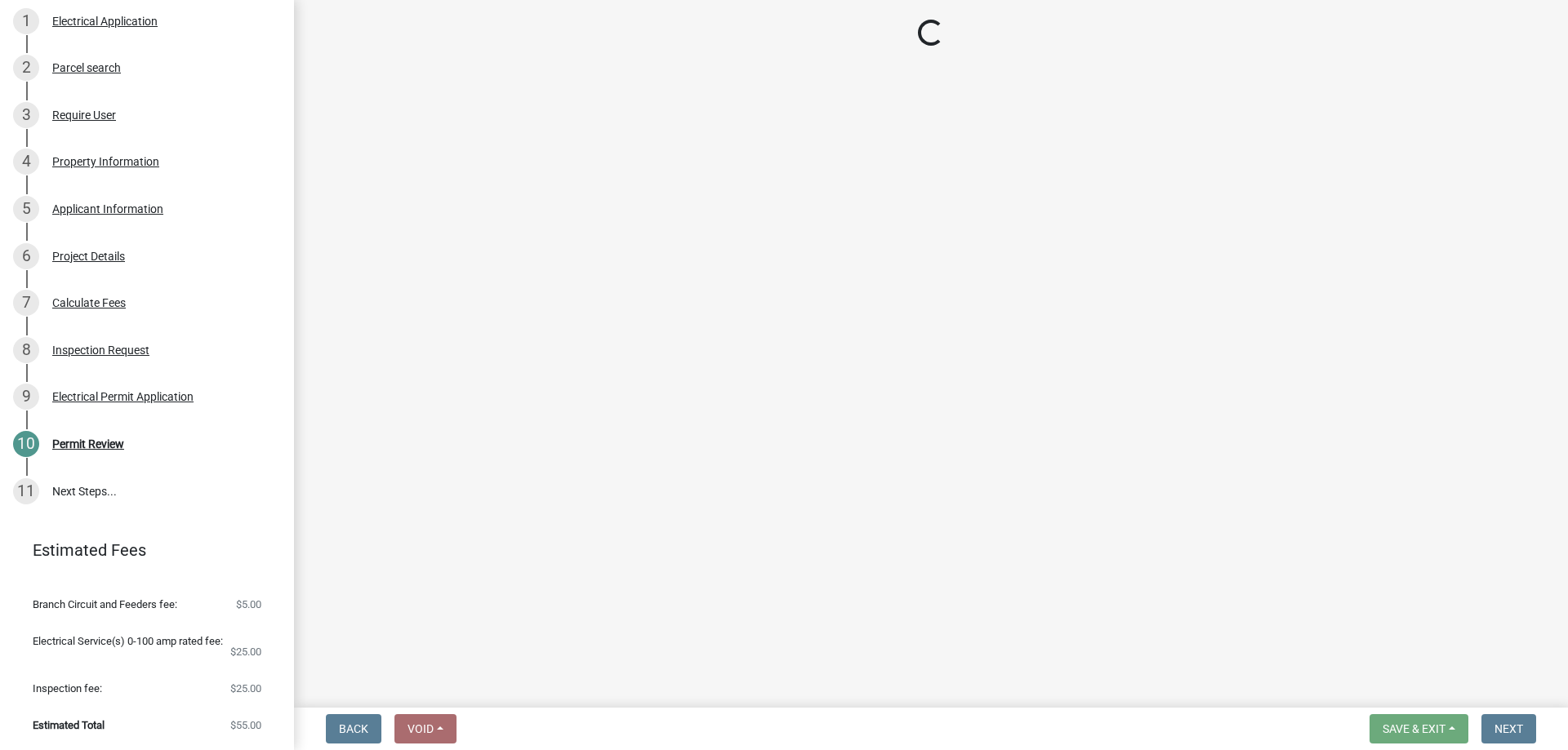
select select "3: 3"
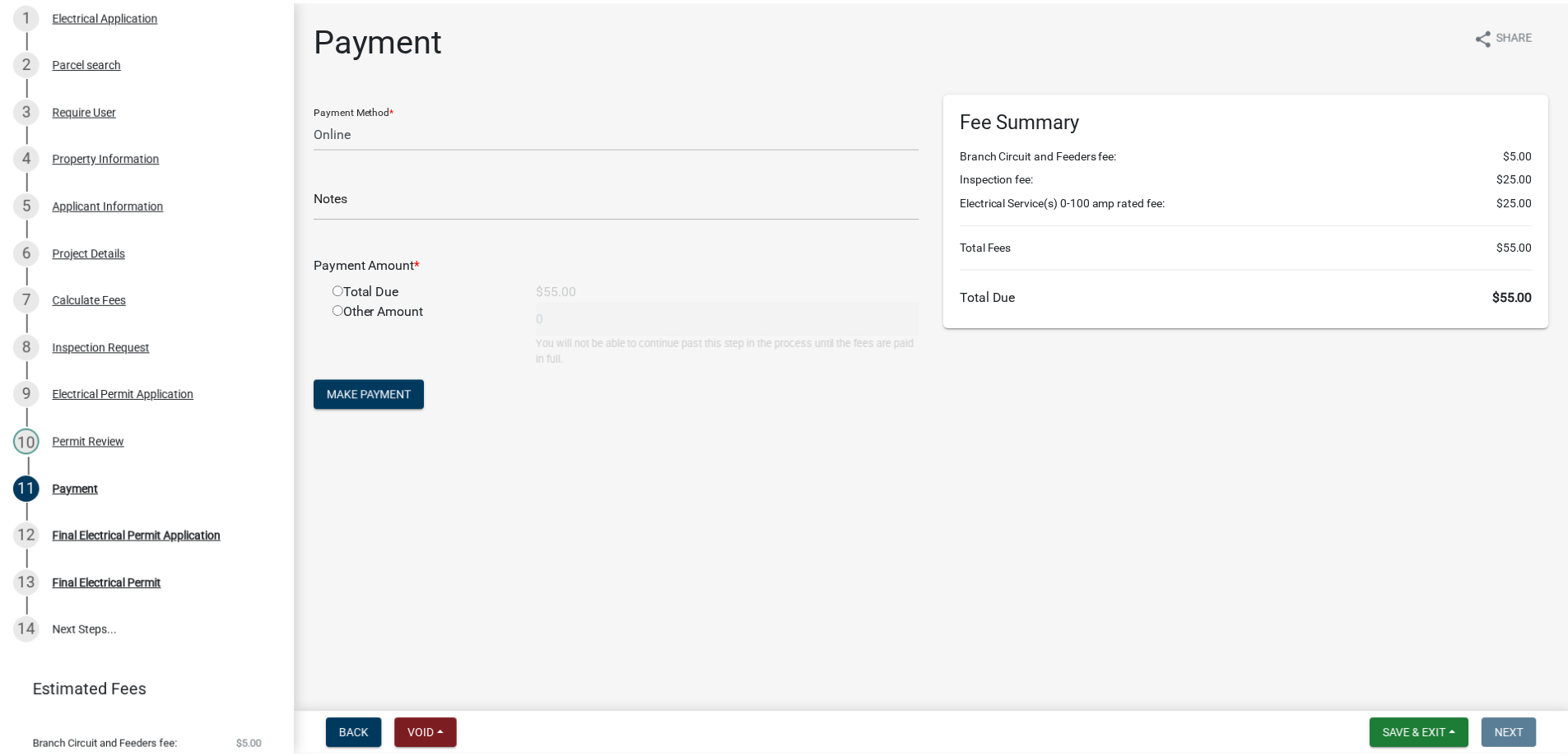
scroll to position [383, 0]
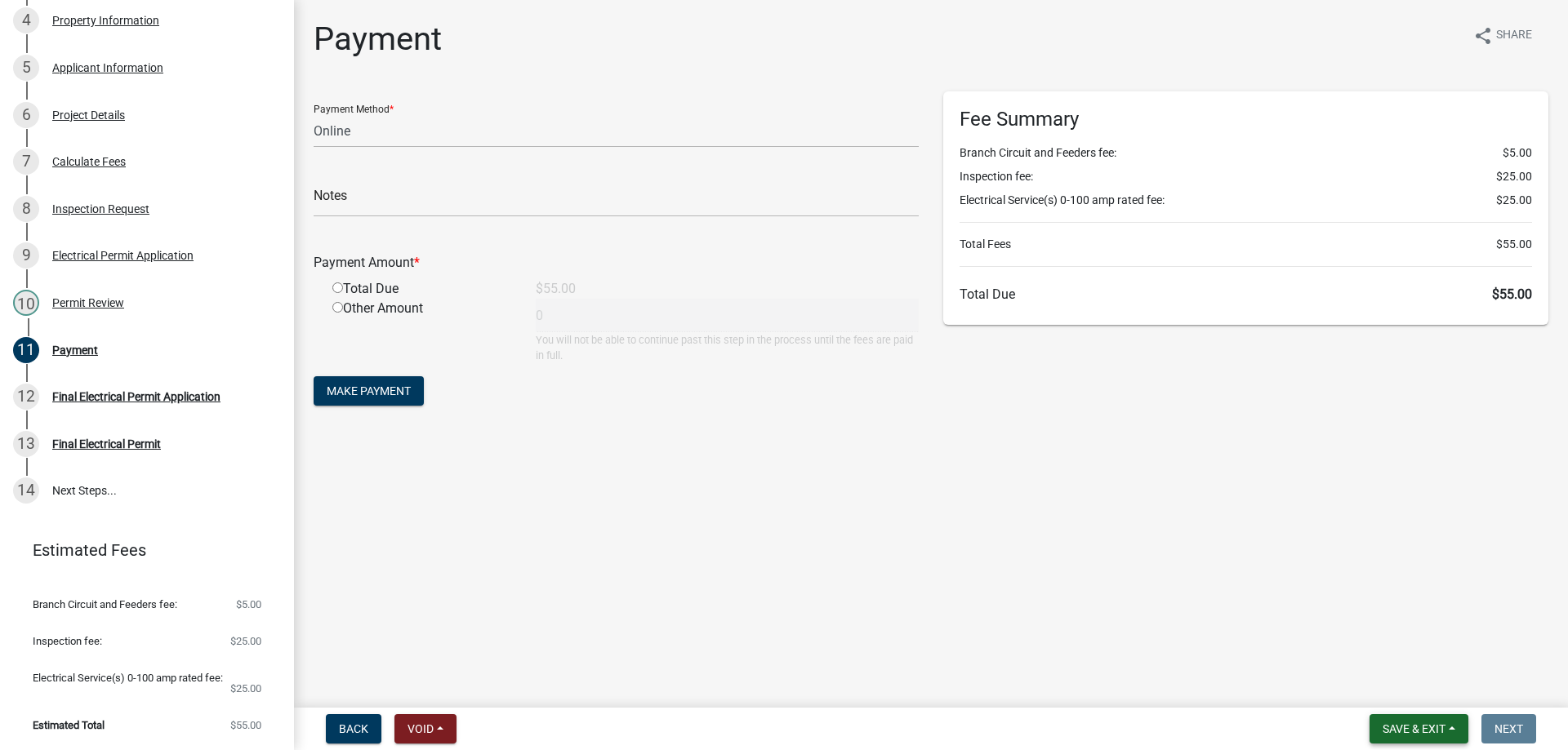
click at [1382, 721] on button "Save & Exit" at bounding box center [1418, 728] width 99 height 29
click at [1370, 682] on button "Save & Exit" at bounding box center [1403, 687] width 130 height 39
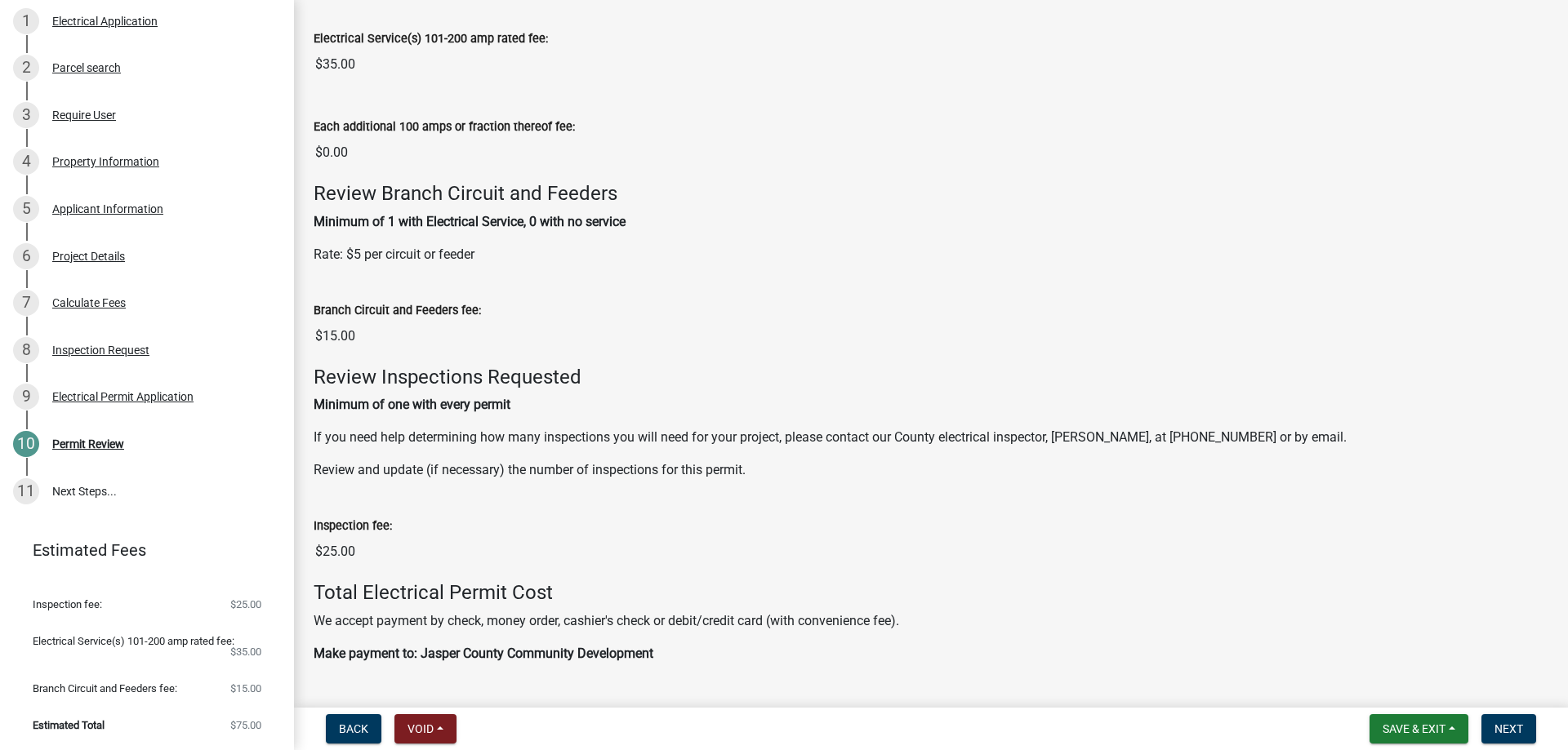
scroll to position [489, 0]
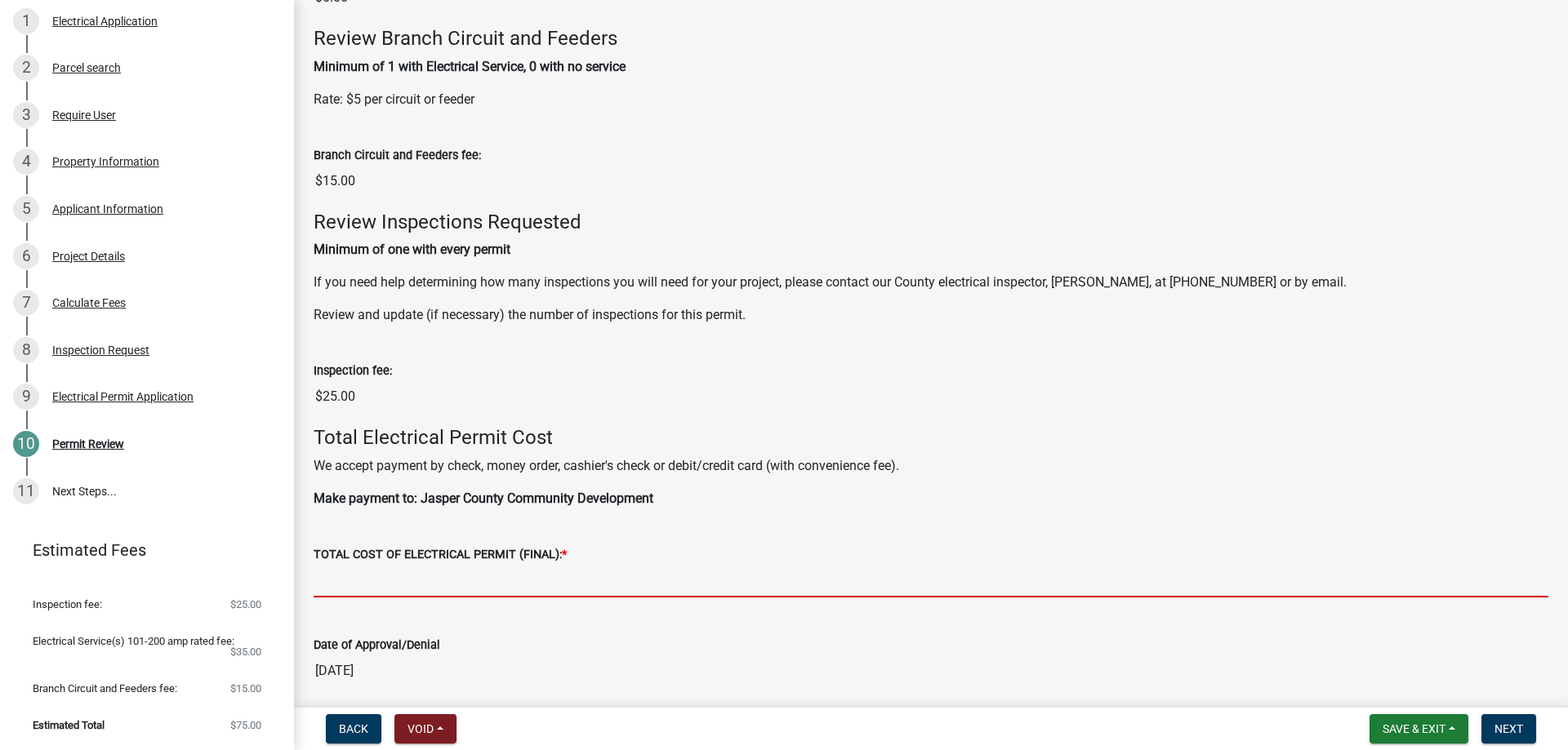
click at [392, 575] on input "text" at bounding box center [931, 580] width 1235 height 33
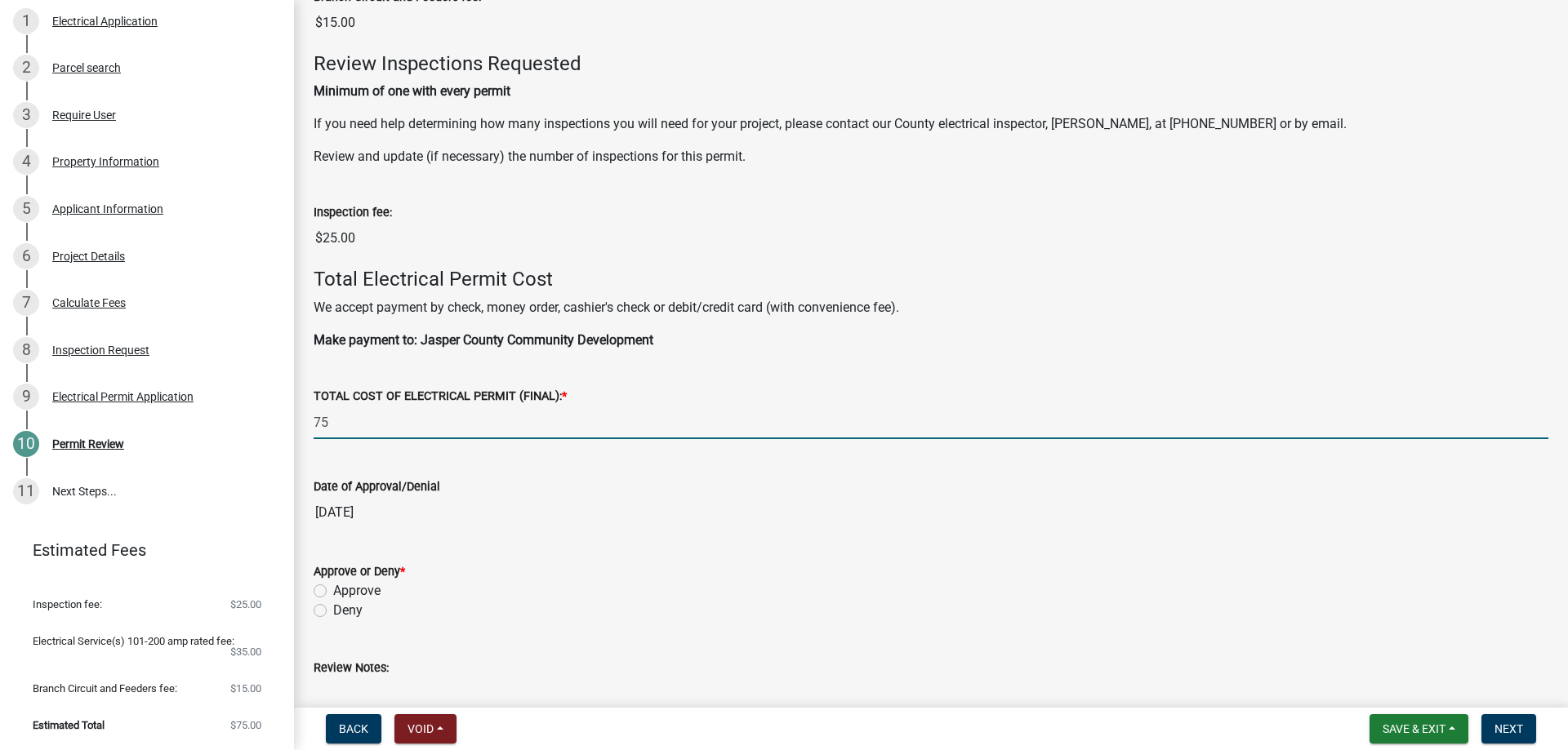
scroll to position [778, 0]
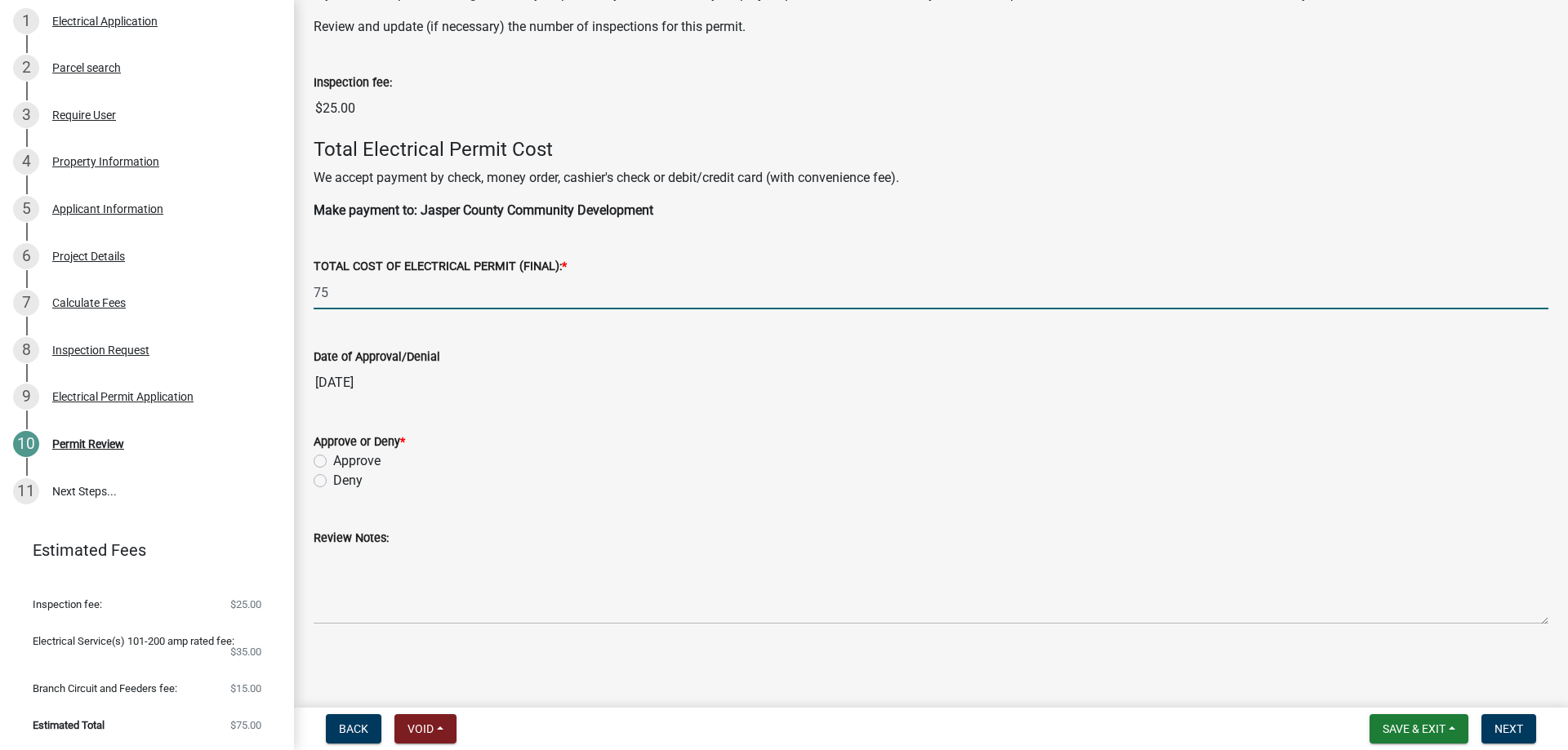
type input "75"
click at [333, 456] on label "Approve" at bounding box center [357, 461] width 48 height 19
click at [333, 456] on input "Approve" at bounding box center [338, 457] width 11 height 11
radio input "true"
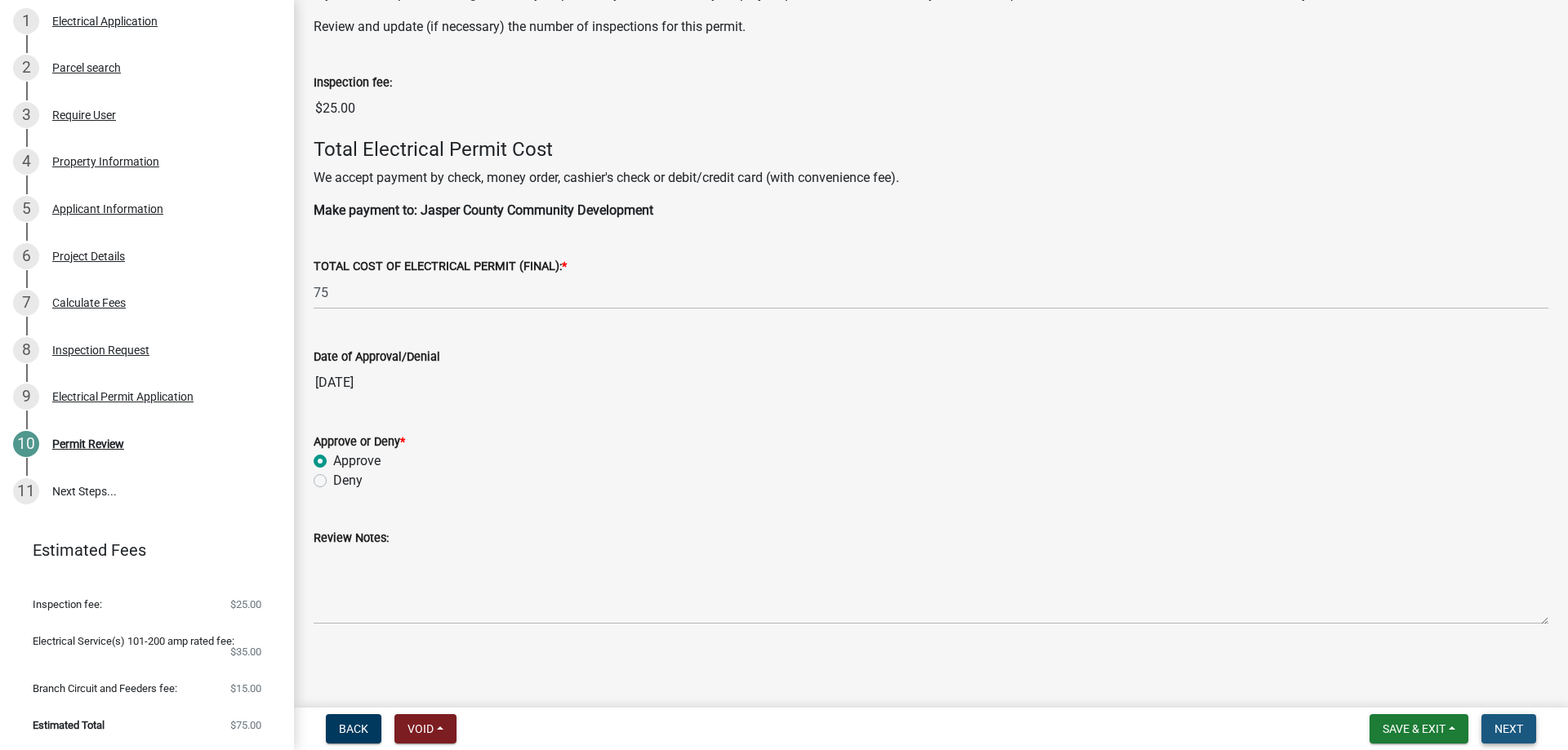
click at [1500, 727] on span "Next" at bounding box center [1509, 729] width 28 height 13
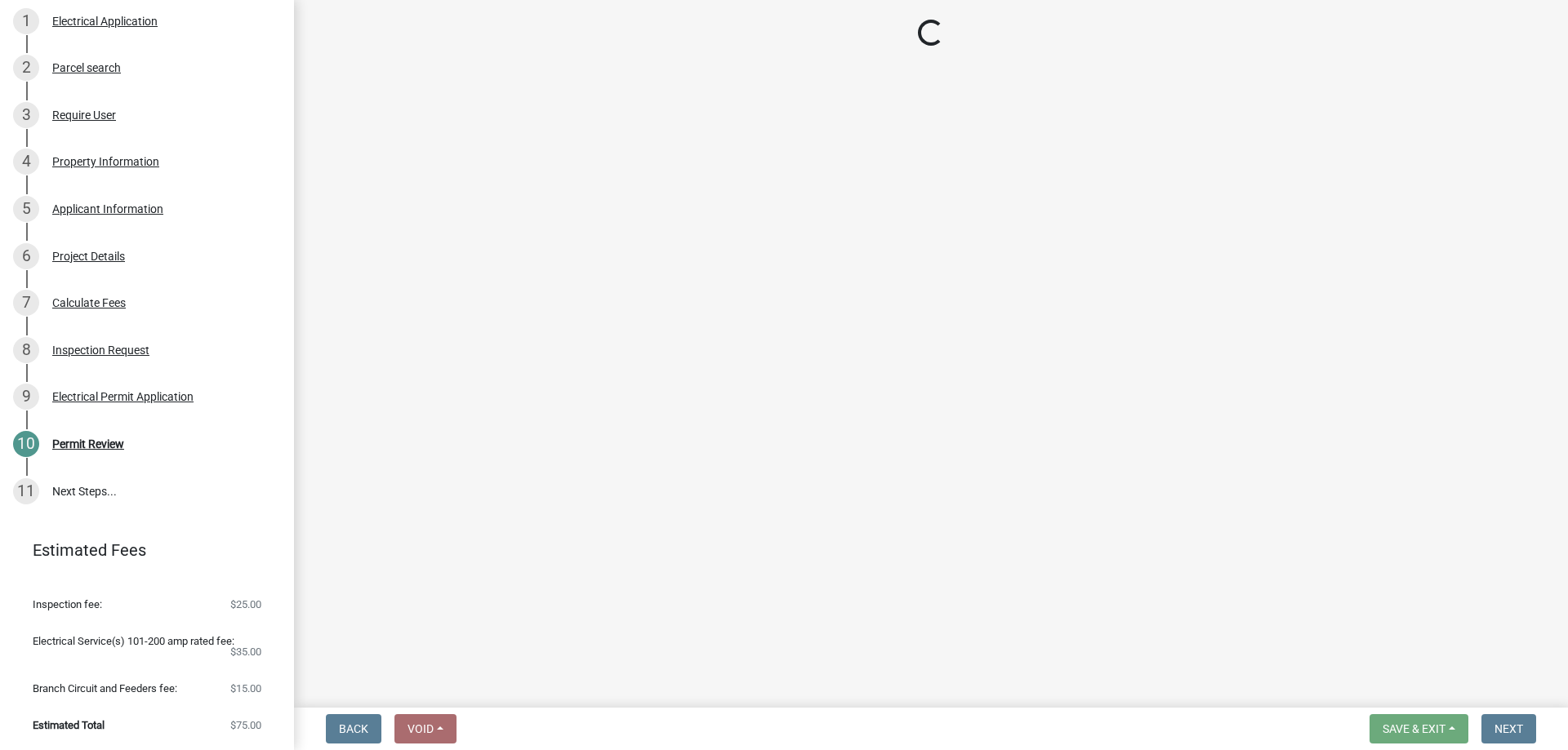
select select "3: 3"
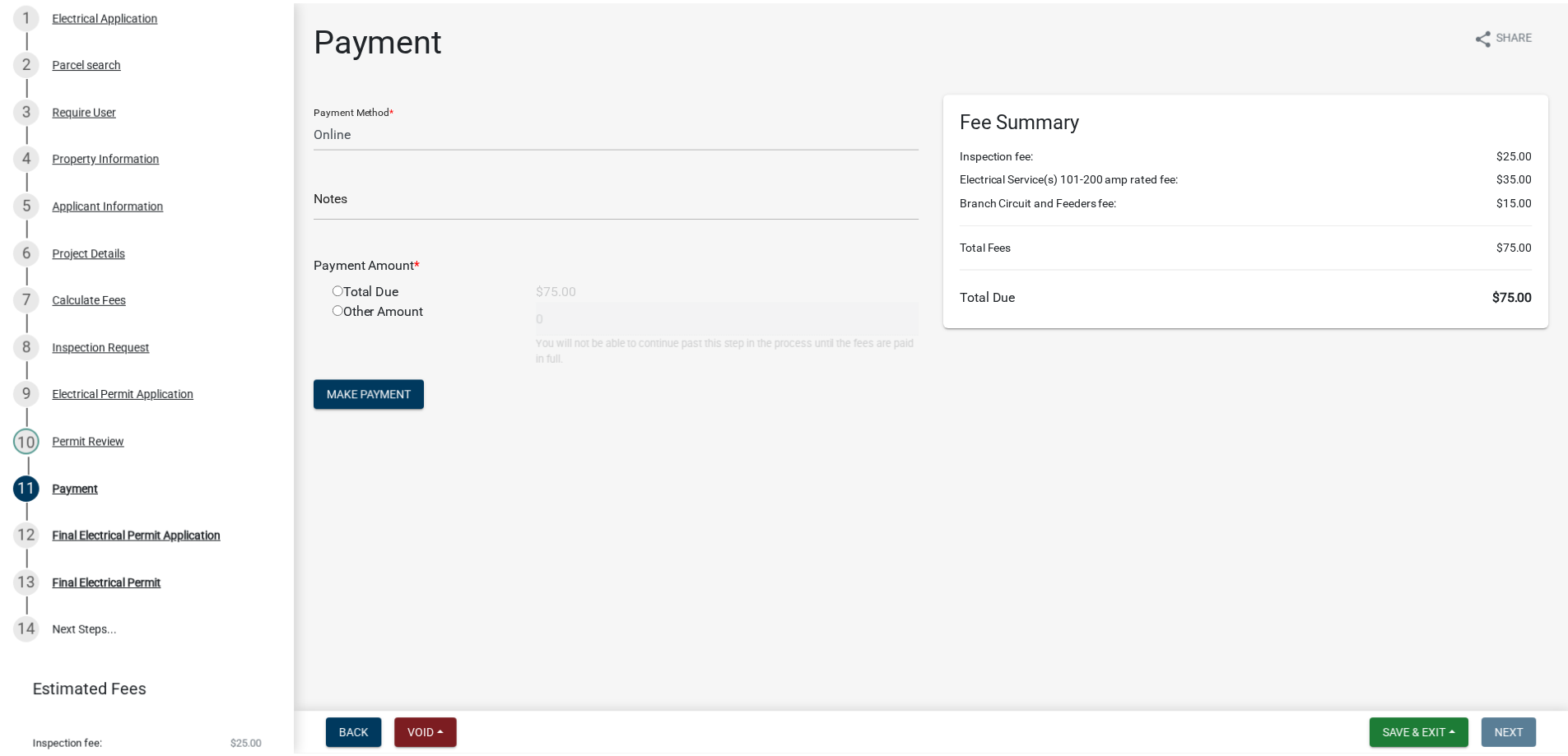
scroll to position [383, 0]
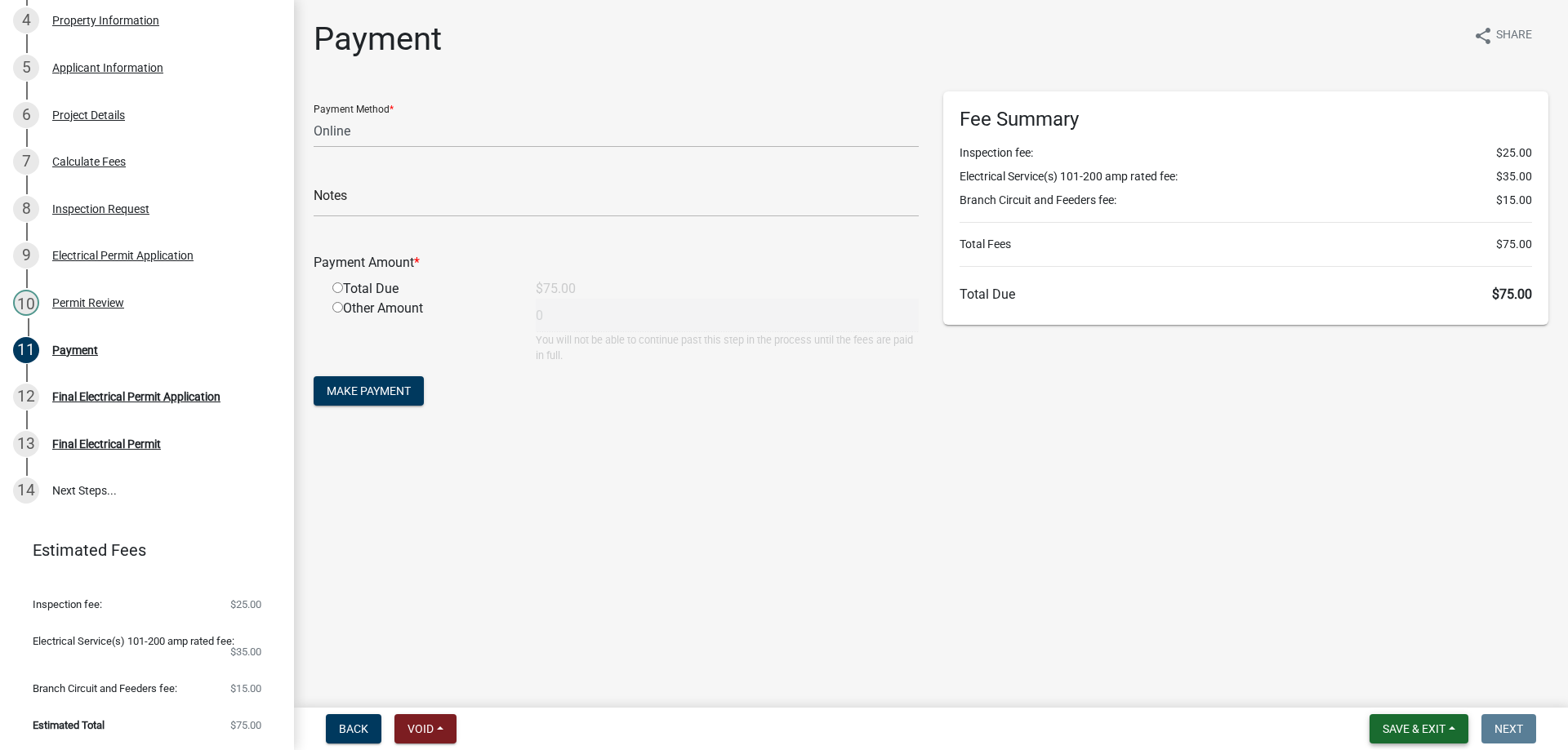
click at [1410, 728] on span "Save & Exit" at bounding box center [1413, 729] width 63 height 13
click at [1385, 681] on button "Save & Exit" at bounding box center [1403, 687] width 130 height 39
